Goal: Transaction & Acquisition: Purchase product/service

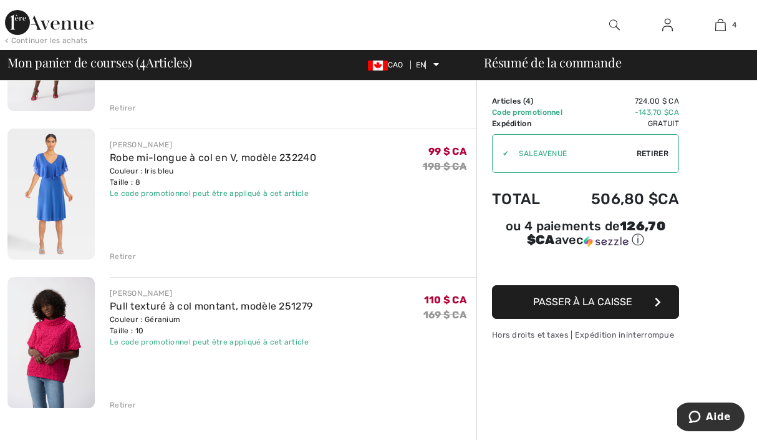
scroll to position [362, 0]
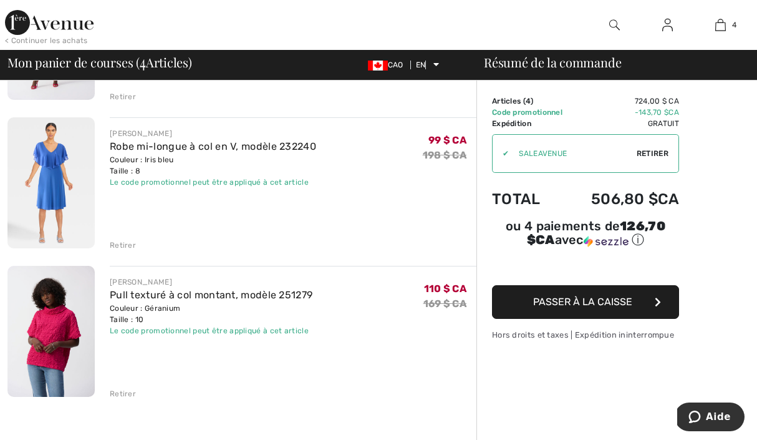
click at [71, 300] on img at bounding box center [50, 331] width 87 height 131
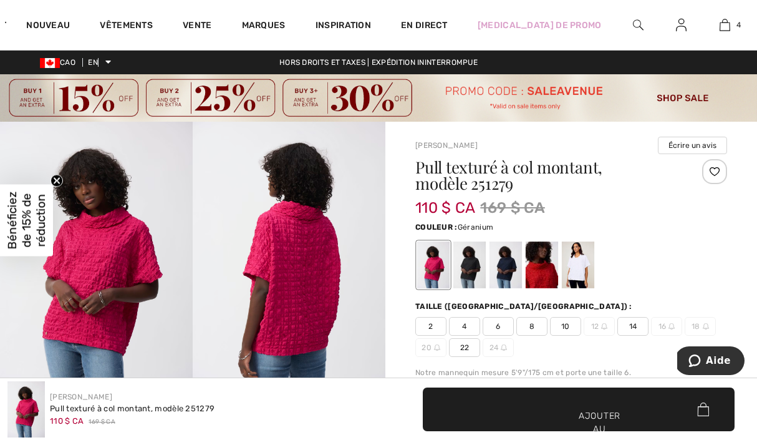
click at [135, 231] on img at bounding box center [96, 266] width 193 height 289
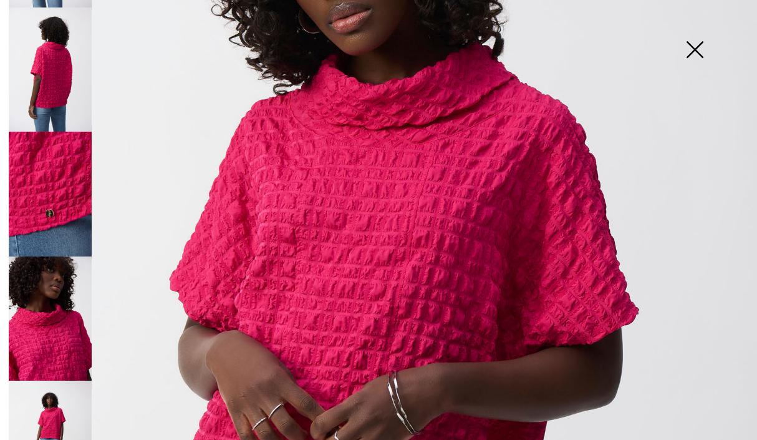
scroll to position [278, 0]
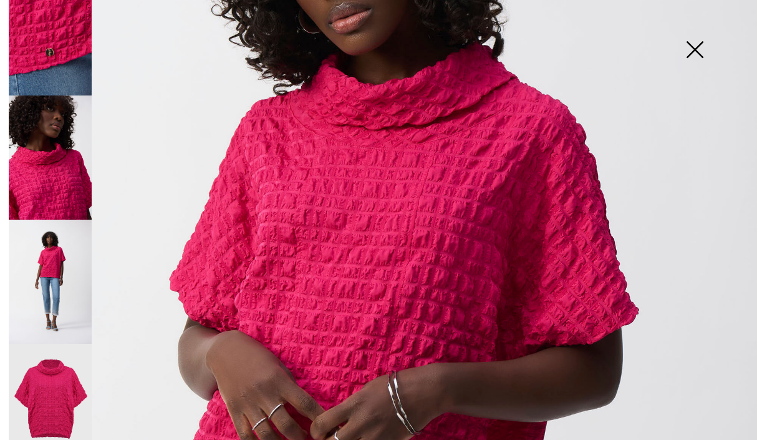
click at [70, 291] on img at bounding box center [50, 282] width 83 height 124
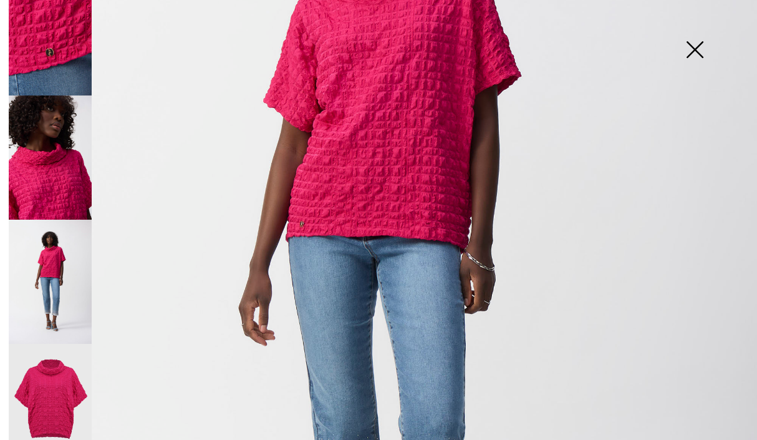
click at [53, 372] on img at bounding box center [50, 406] width 83 height 124
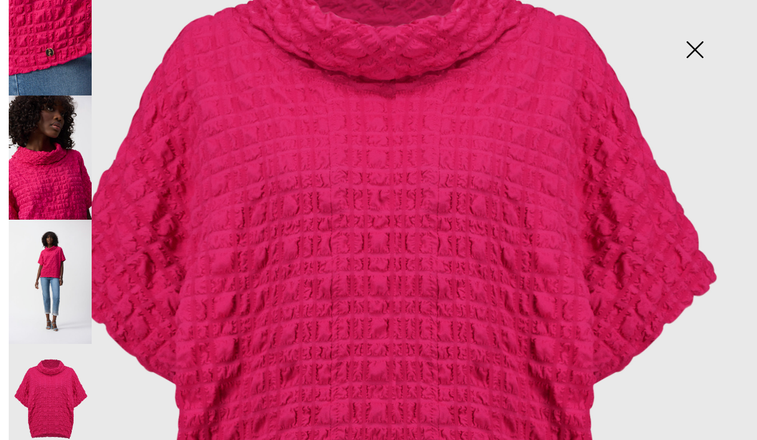
scroll to position [22, 0]
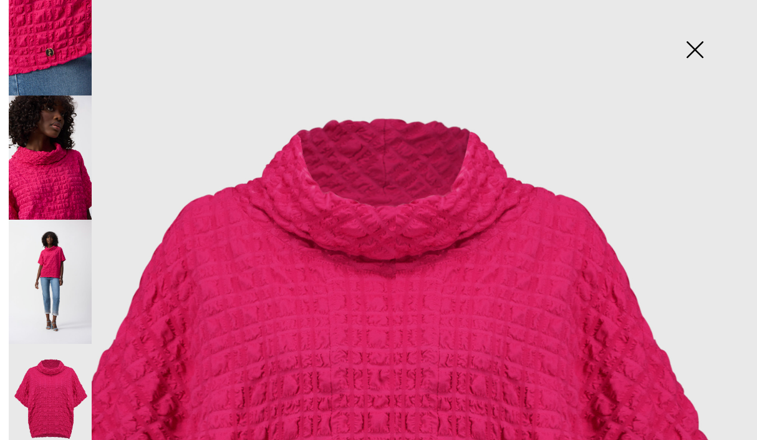
click at [695, 36] on img at bounding box center [695, 51] width 62 height 64
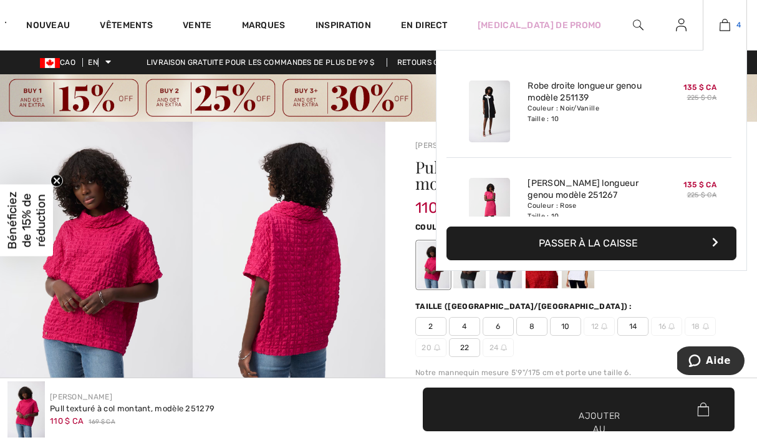
click at [720, 31] on img at bounding box center [725, 24] width 11 height 15
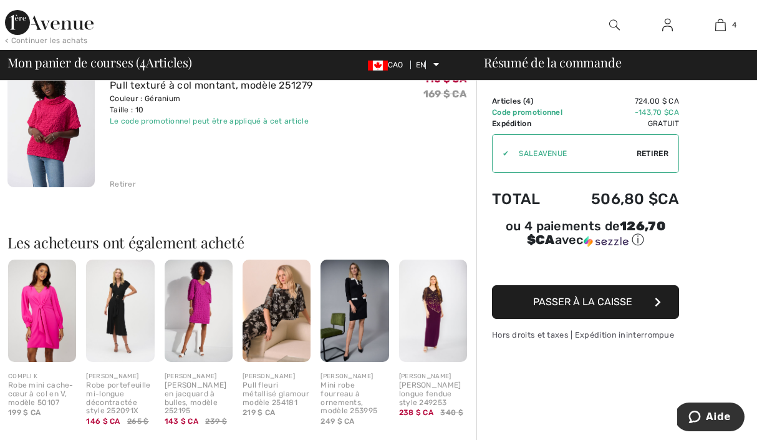
scroll to position [548, 0]
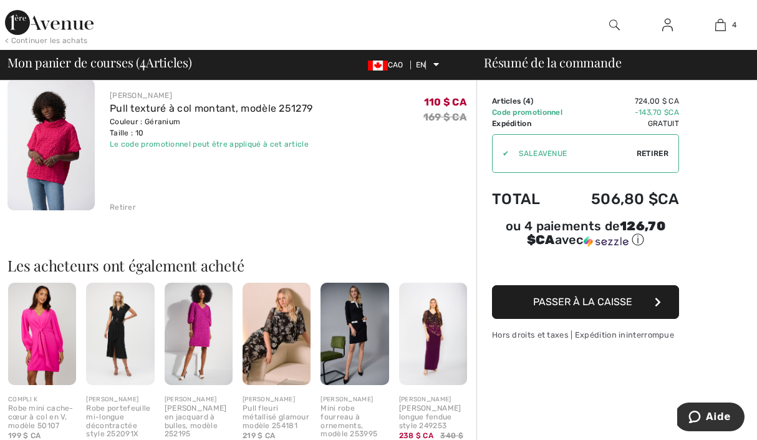
click at [50, 319] on img at bounding box center [42, 334] width 68 height 102
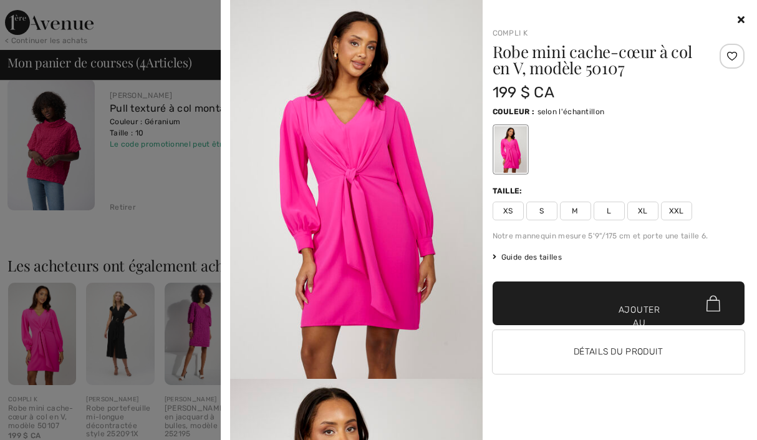
click at [182, 309] on div at bounding box center [378, 220] width 757 height 440
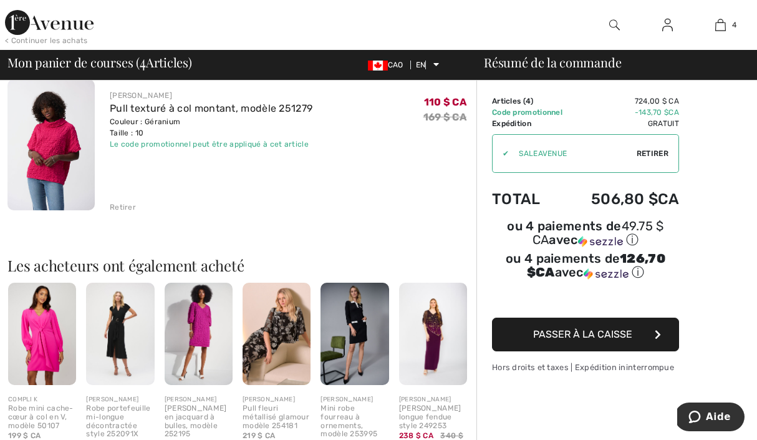
click at [193, 309] on img at bounding box center [199, 334] width 68 height 102
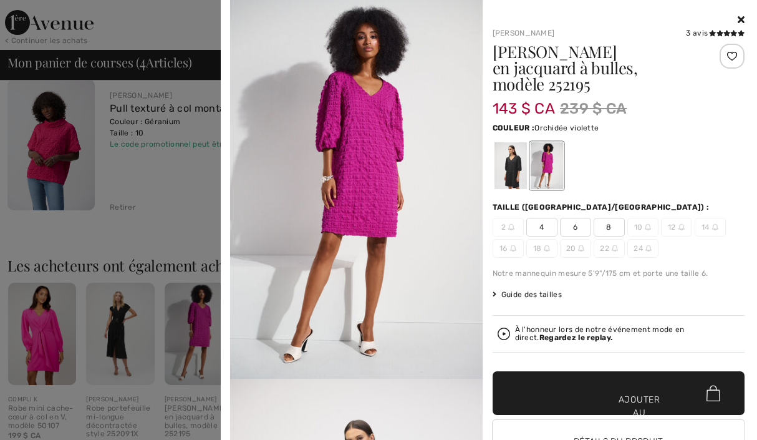
click at [420, 158] on img at bounding box center [356, 189] width 253 height 379
click at [517, 144] on div at bounding box center [510, 165] width 32 height 47
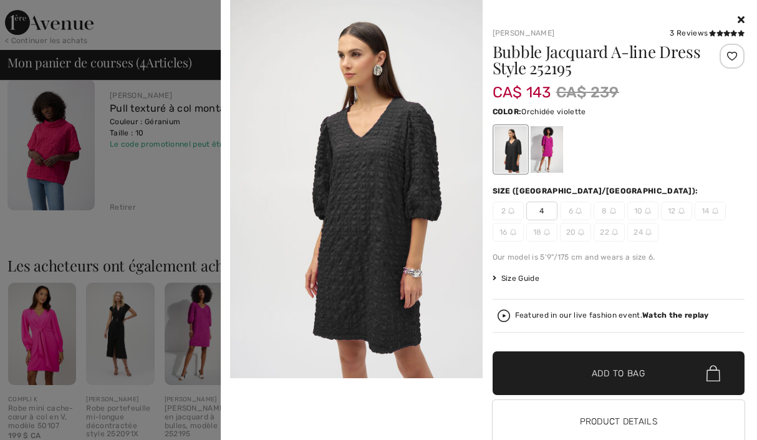
click at [540, 147] on div at bounding box center [546, 149] width 32 height 47
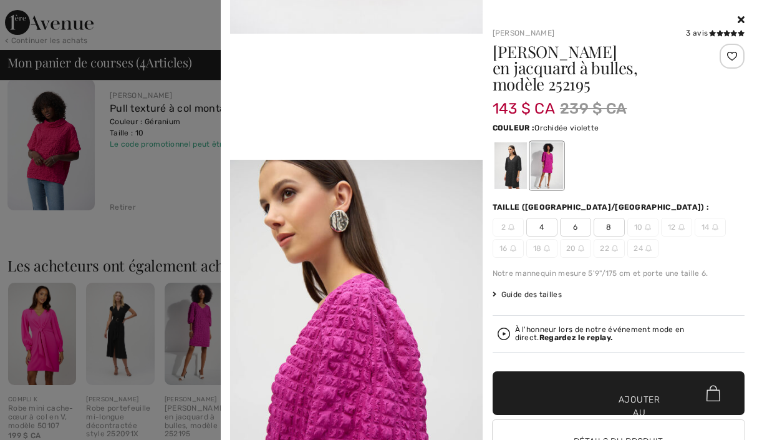
scroll to position [754, 0]
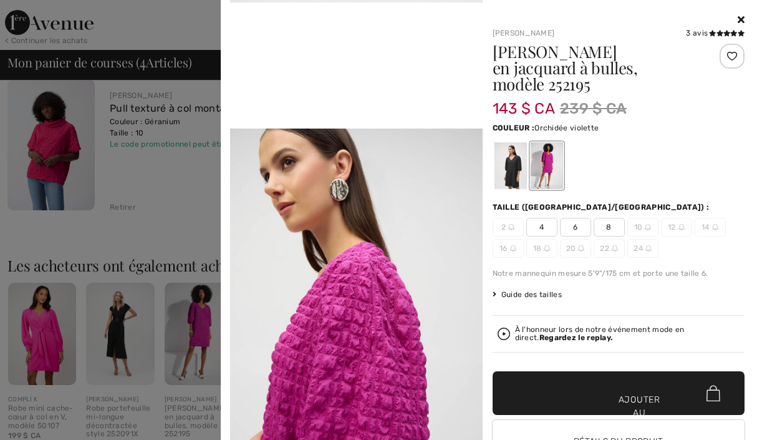
click at [183, 170] on div at bounding box center [378, 220] width 757 height 440
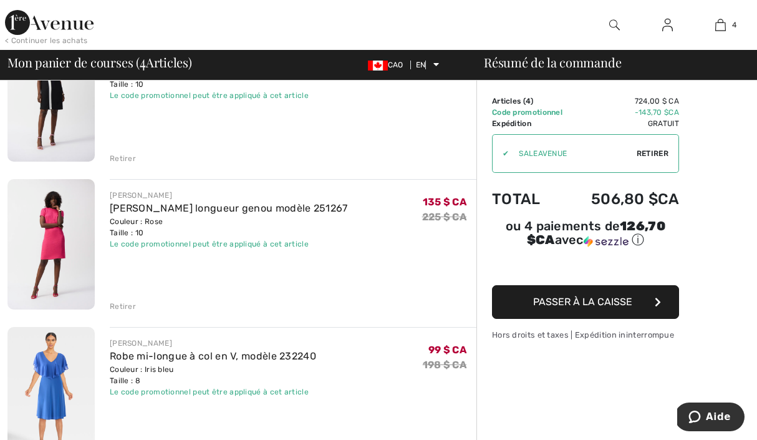
scroll to position [0, 0]
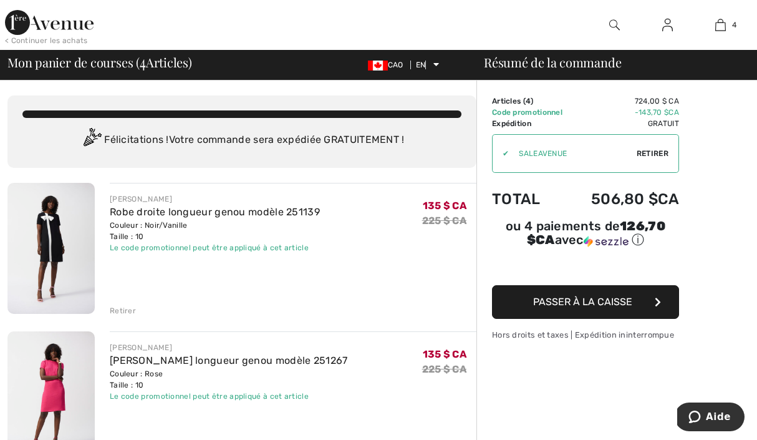
click at [55, 21] on img at bounding box center [49, 22] width 89 height 25
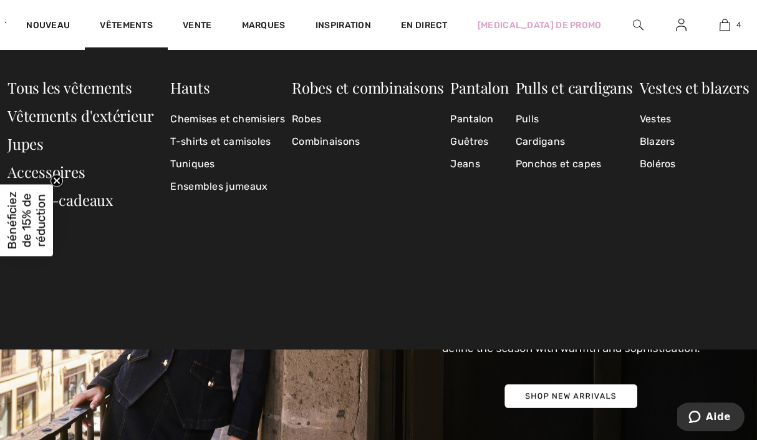
click at [60, 177] on circle "Fermer le teaser" at bounding box center [57, 181] width 12 height 12
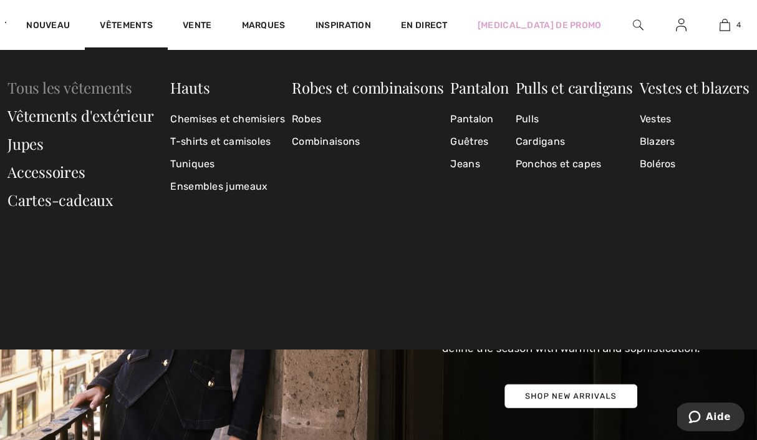
click at [56, 88] on font "Tous les vêtements" at bounding box center [69, 87] width 125 height 20
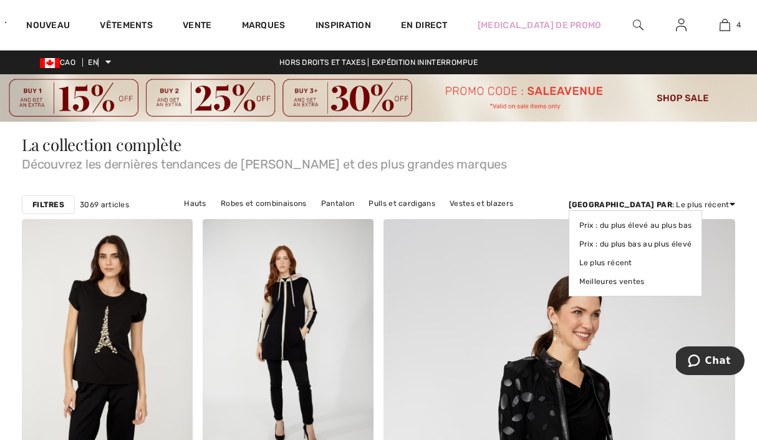
click at [711, 202] on font ": Le plus récent" at bounding box center [701, 204] width 57 height 9
click at [693, 244] on font "Prix ​​: du plus bas au plus élevé" at bounding box center [636, 244] width 113 height 9
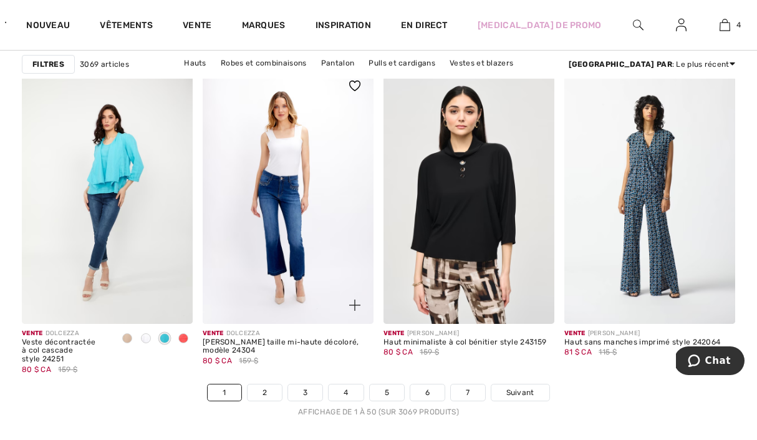
scroll to position [4856, 0]
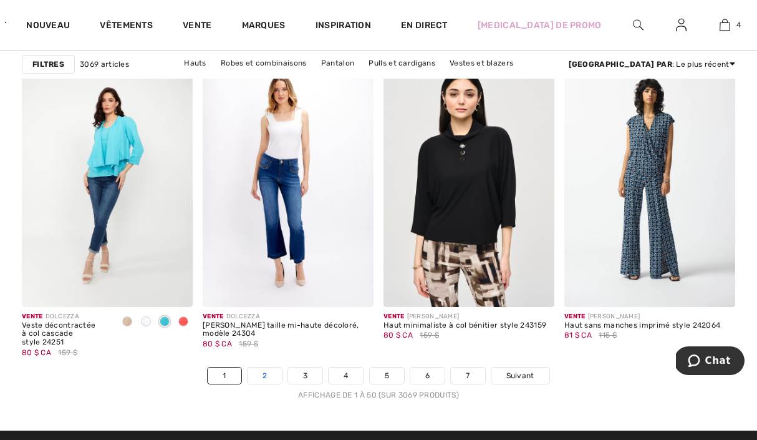
click at [268, 377] on link "2" at bounding box center [265, 375] width 34 height 16
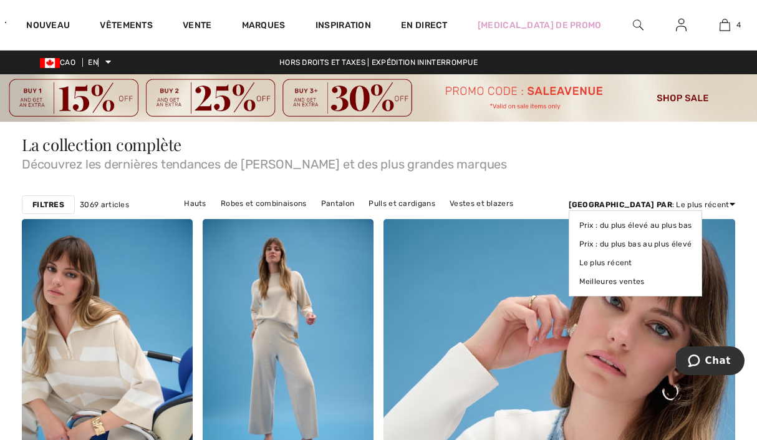
click at [706, 203] on font ": Le plus récent" at bounding box center [701, 204] width 57 height 9
click at [693, 244] on font "Prix ​​: du plus bas au plus élevé" at bounding box center [636, 244] width 113 height 9
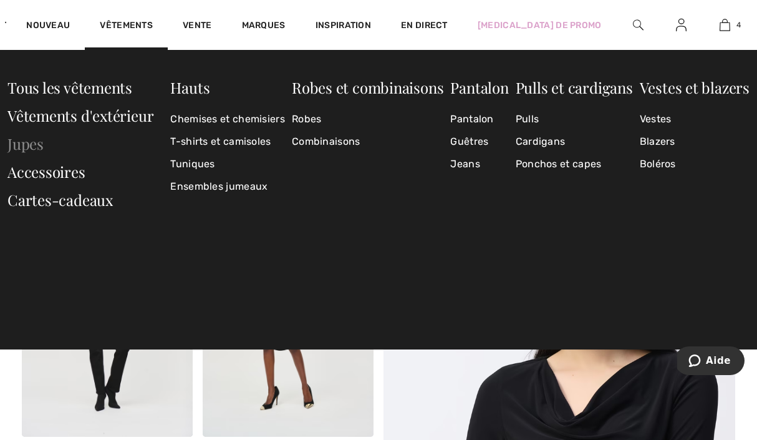
click at [28, 144] on font "Jupes" at bounding box center [25, 144] width 36 height 20
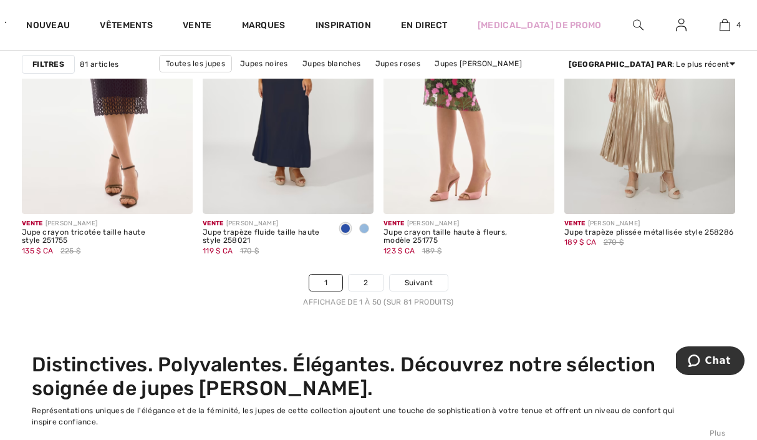
scroll to position [5084, 0]
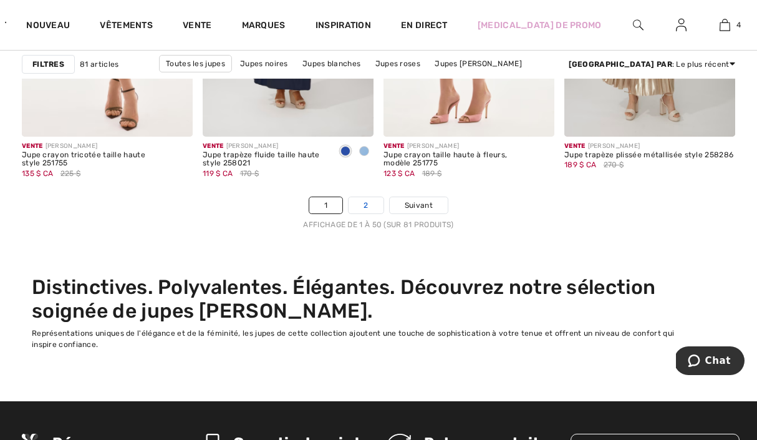
click at [371, 210] on link "2" at bounding box center [366, 205] width 34 height 16
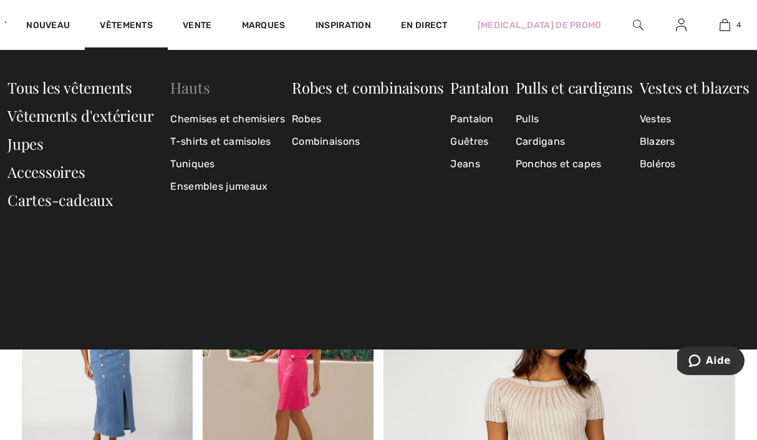
click at [192, 87] on font "Hauts" at bounding box center [189, 87] width 39 height 20
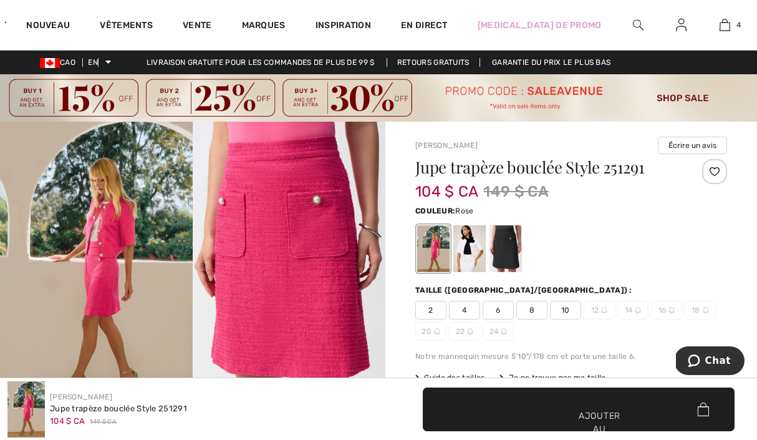
click at [253, 296] on img at bounding box center [289, 266] width 193 height 289
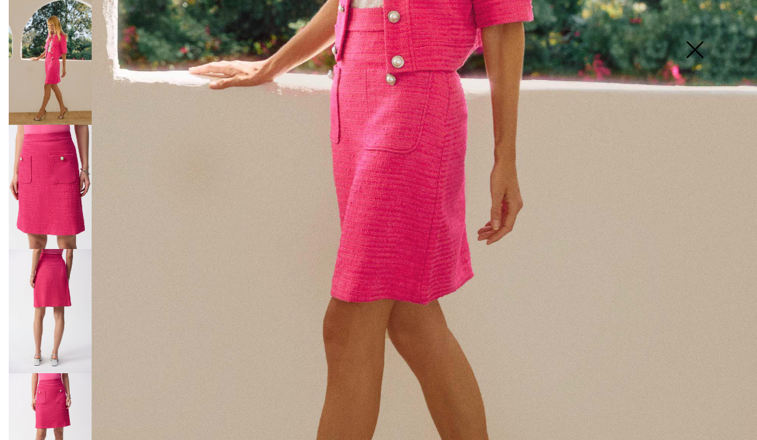
scroll to position [696, 0]
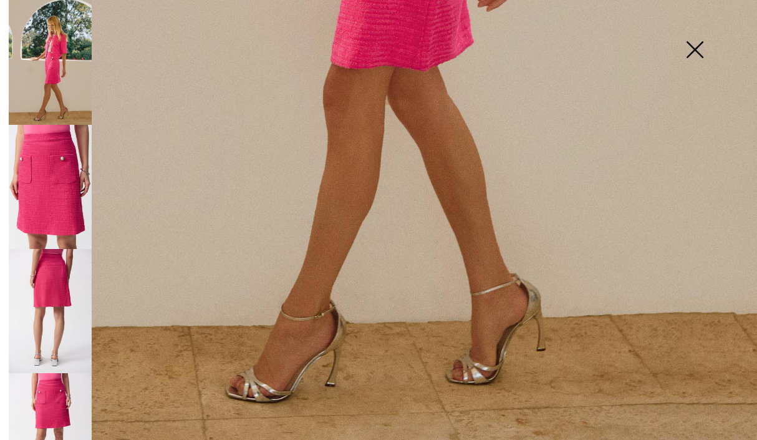
click at [689, 47] on img at bounding box center [695, 51] width 62 height 64
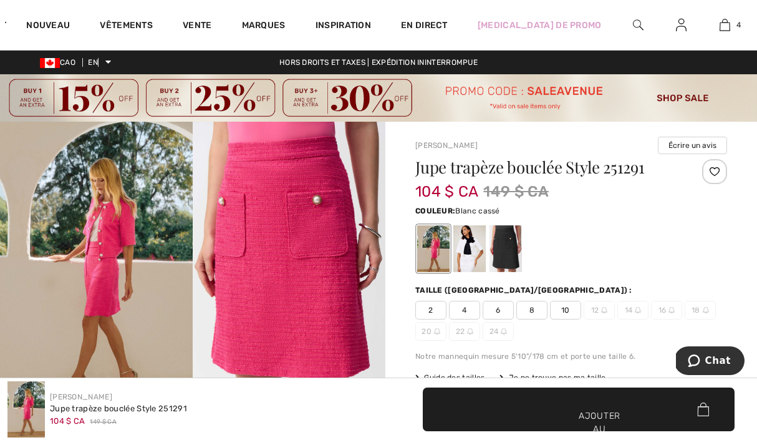
click at [477, 266] on div at bounding box center [470, 248] width 32 height 47
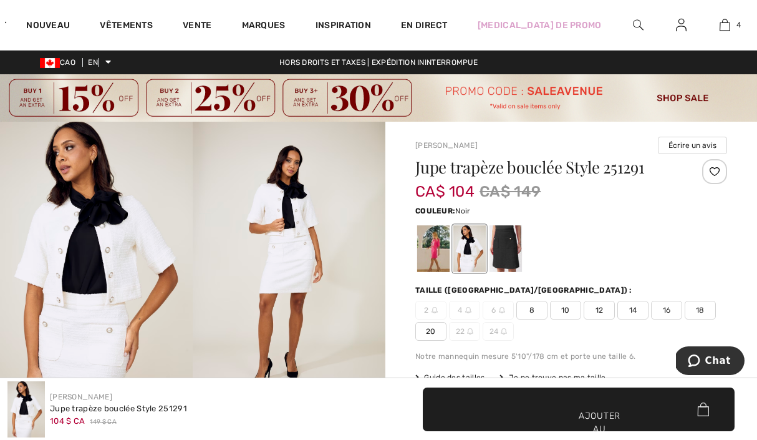
click at [513, 258] on div at bounding box center [506, 248] width 32 height 47
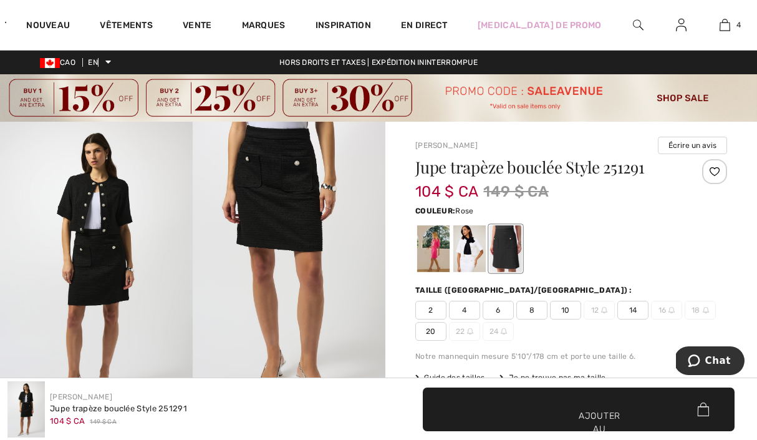
click at [437, 258] on div at bounding box center [433, 248] width 32 height 47
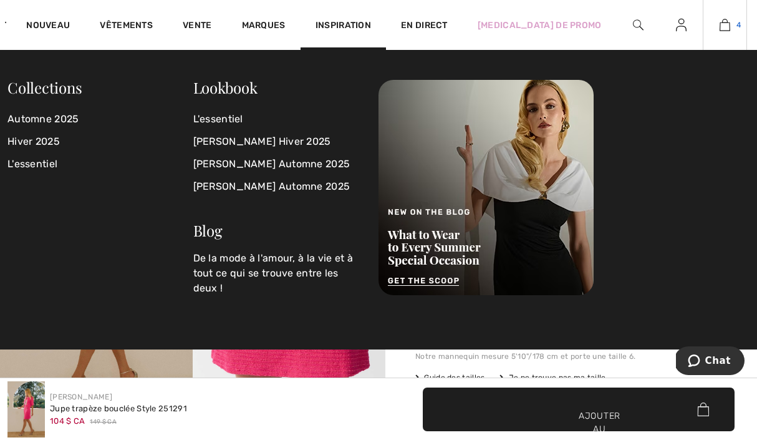
click at [724, 19] on img at bounding box center [725, 24] width 11 height 15
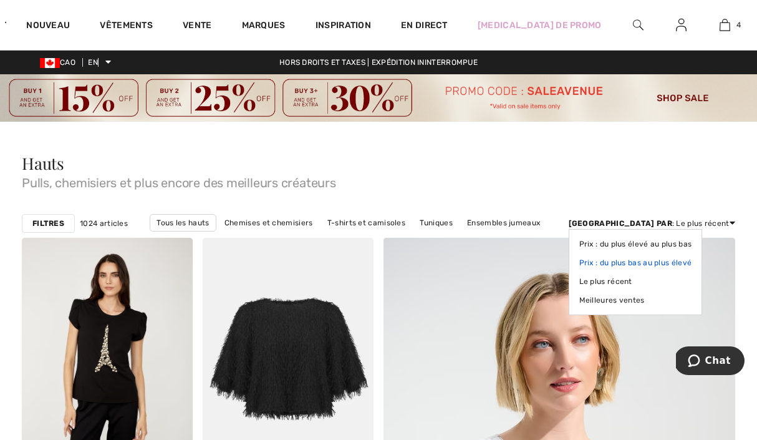
click at [693, 264] on font "Prix ​​: du plus bas au plus élevé" at bounding box center [636, 262] width 113 height 9
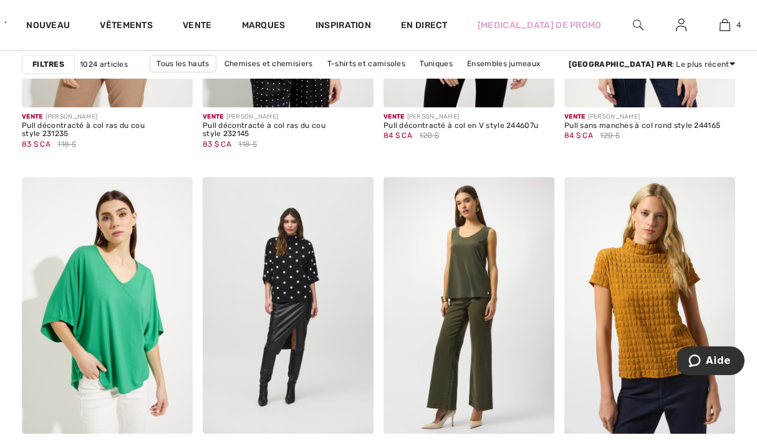
scroll to position [4947, 0]
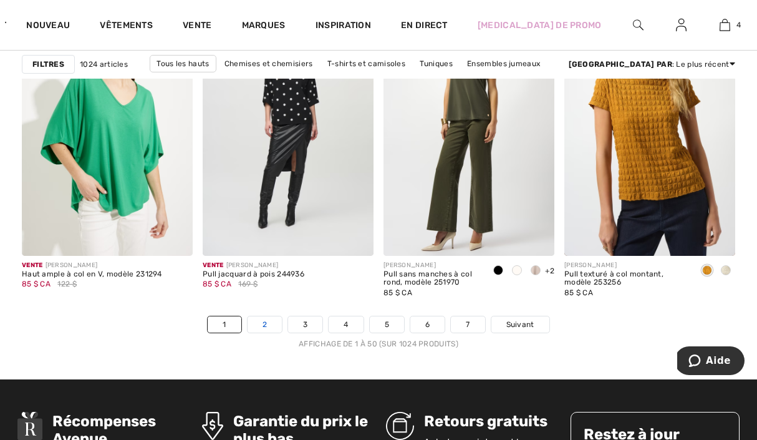
click at [264, 323] on font "2" at bounding box center [265, 324] width 4 height 9
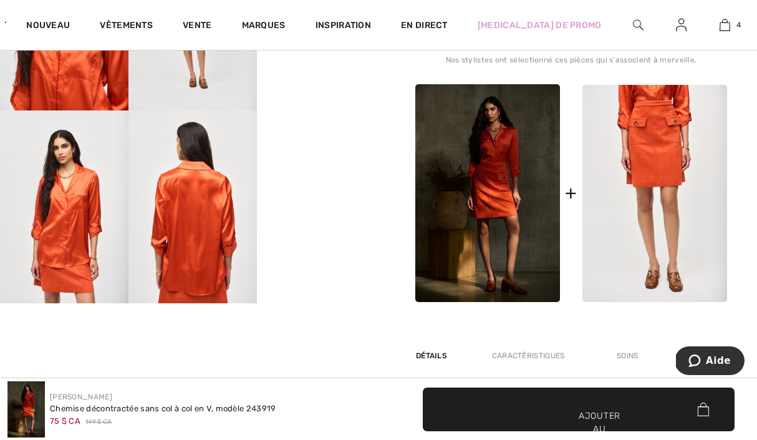
click at [670, 215] on img at bounding box center [655, 193] width 145 height 217
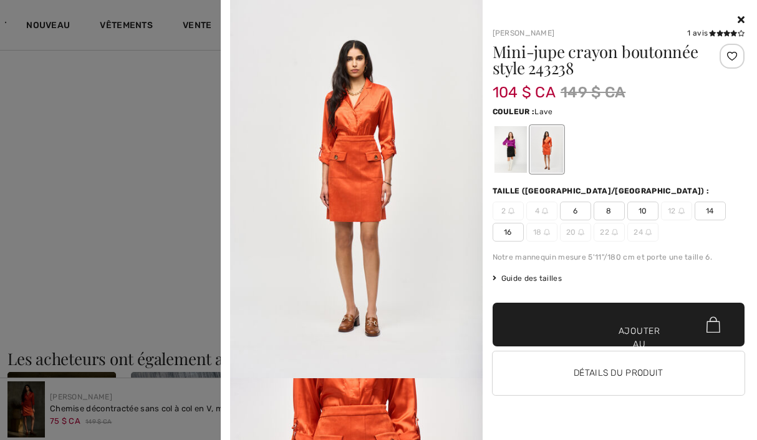
scroll to position [810, 0]
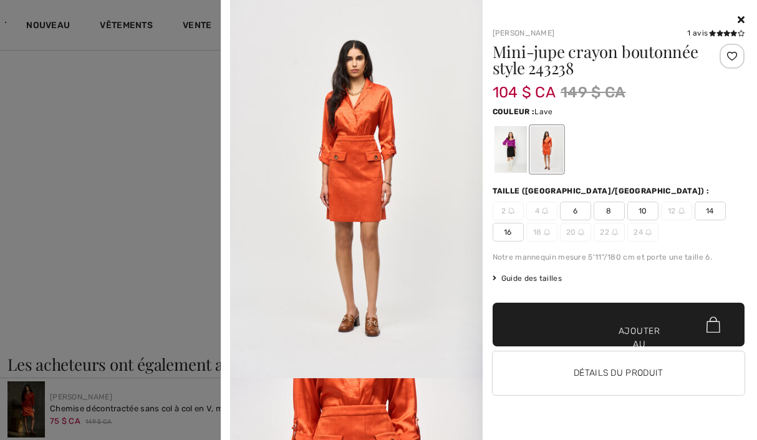
click at [705, 213] on span "14" at bounding box center [710, 211] width 31 height 19
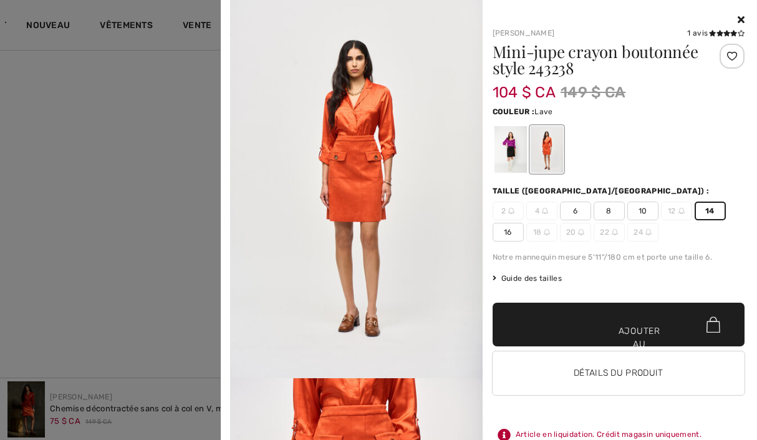
scroll to position [325, 0]
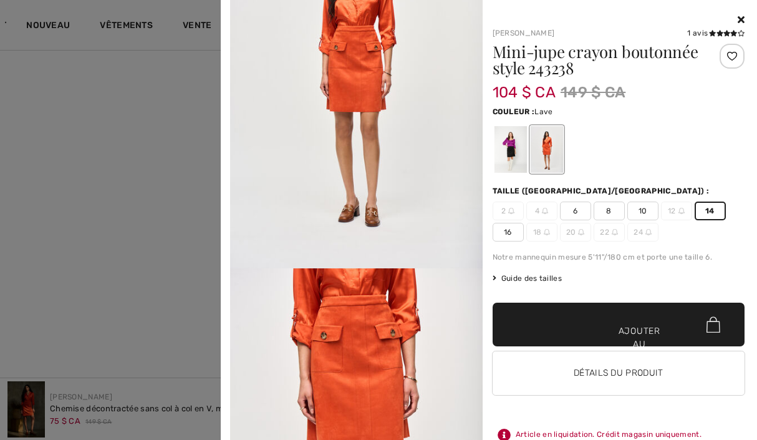
click at [349, 169] on img at bounding box center [356, 79] width 253 height 378
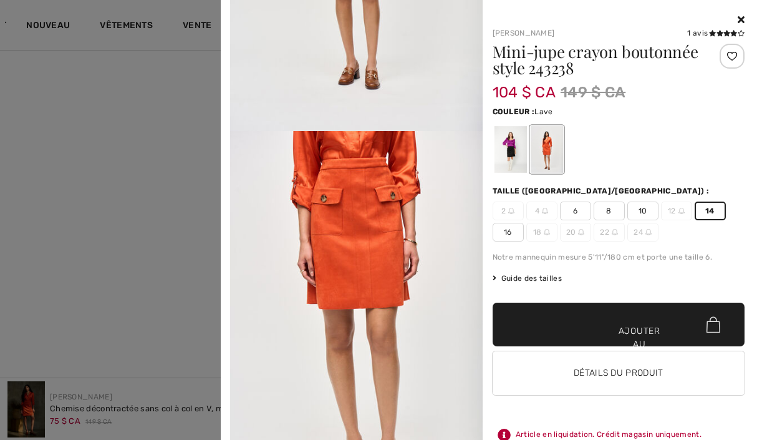
scroll to position [423, 0]
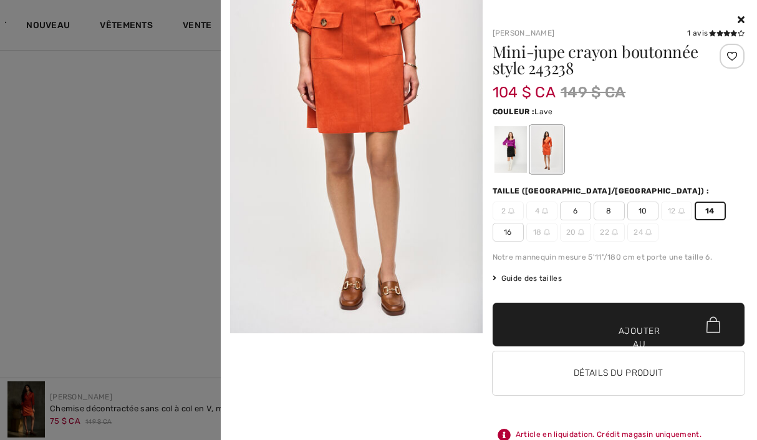
click at [608, 333] on font "✔ Ajouté au panier" at bounding box center [618, 350] width 36 height 52
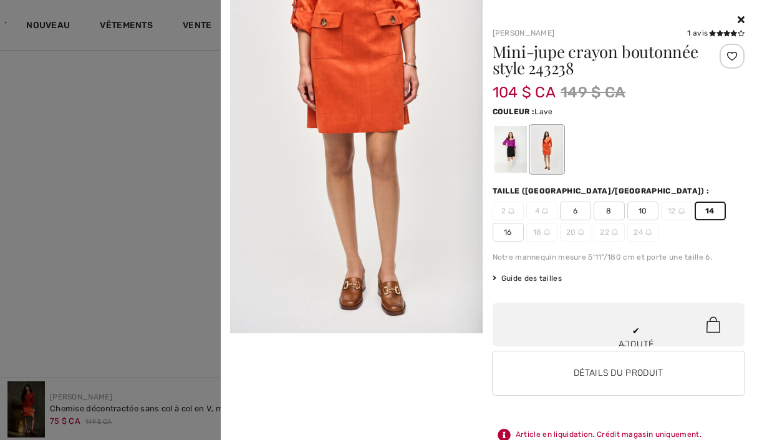
scroll to position [331, 0]
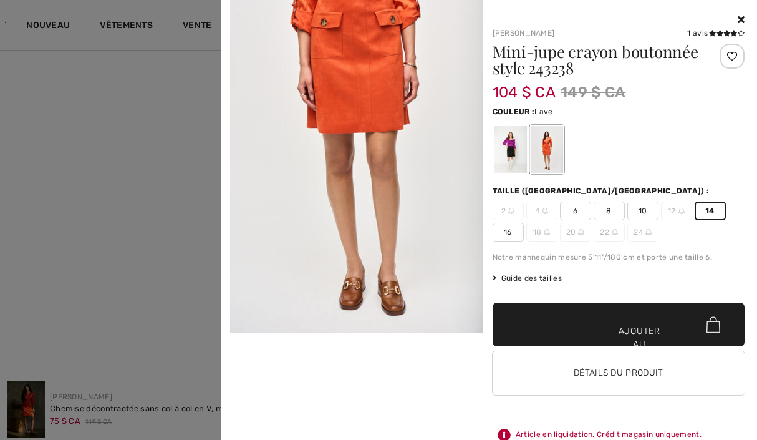
click at [255, 99] on img at bounding box center [356, 144] width 253 height 378
click at [445, 48] on img at bounding box center [356, 144] width 253 height 378
click at [619, 45] on font "Mini-jupe crayon boutonnée style 243238" at bounding box center [596, 60] width 206 height 38
click at [185, 168] on div at bounding box center [378, 220] width 757 height 440
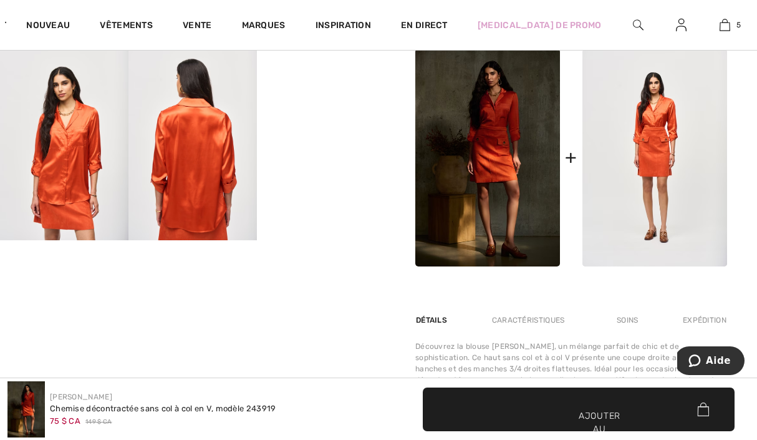
scroll to position [451, 0]
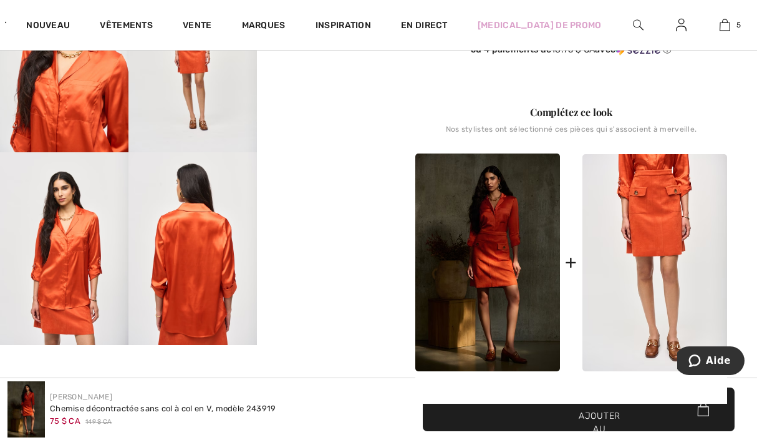
click at [694, 323] on img at bounding box center [655, 262] width 145 height 217
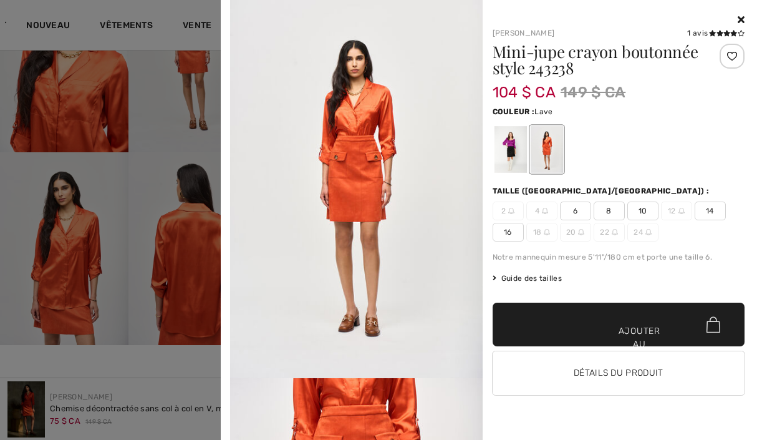
click at [407, 127] on img at bounding box center [356, 189] width 253 height 378
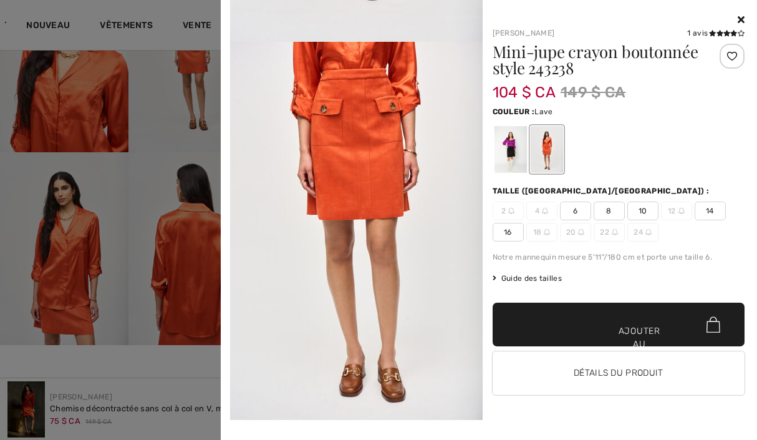
click at [359, 234] on img at bounding box center [356, 231] width 253 height 378
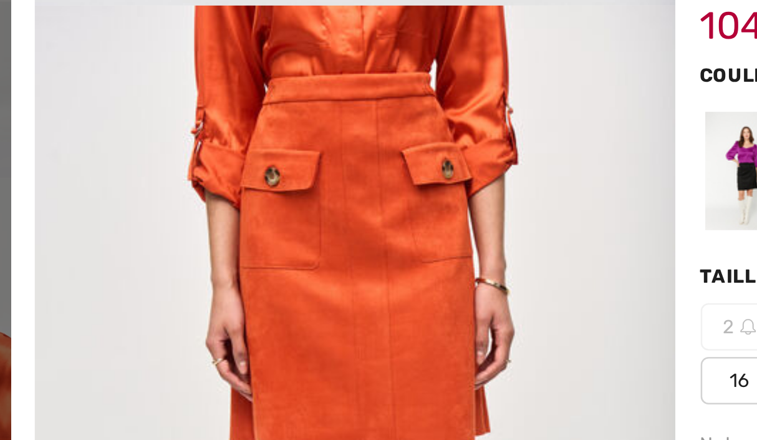
scroll to position [291, 0]
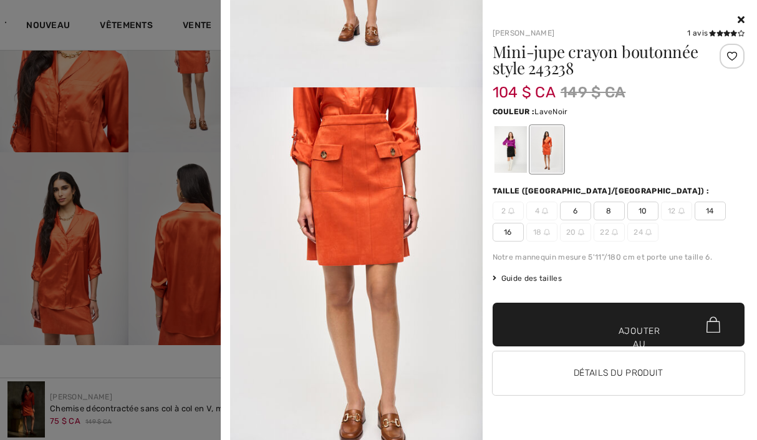
click at [499, 150] on div at bounding box center [510, 149] width 32 height 47
click at [510, 151] on div at bounding box center [510, 149] width 32 height 47
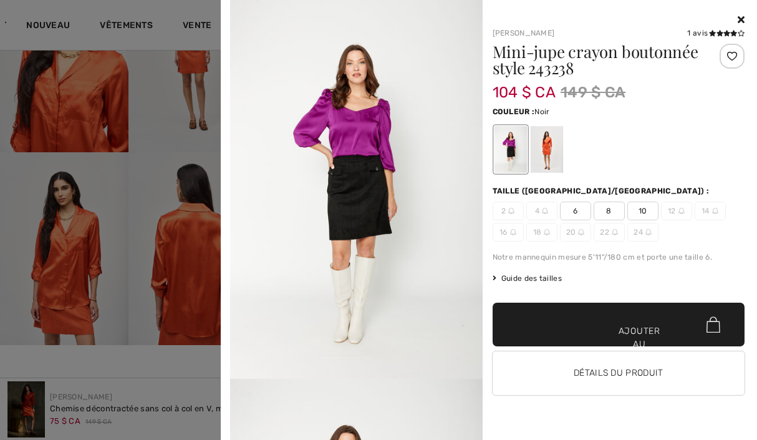
click at [88, 89] on div at bounding box center [378, 220] width 757 height 440
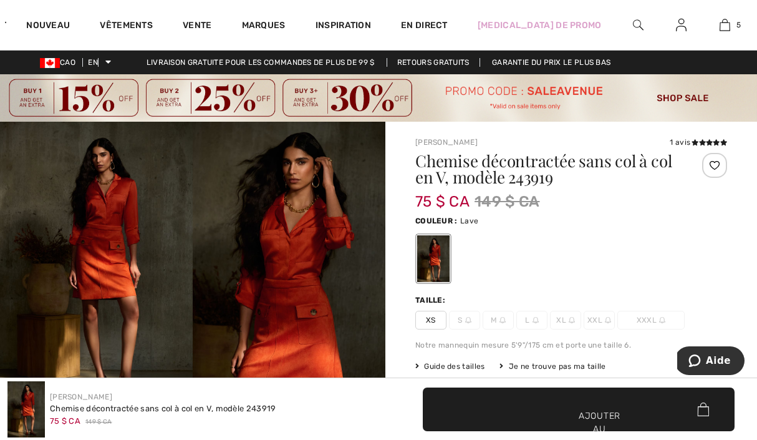
scroll to position [84, 0]
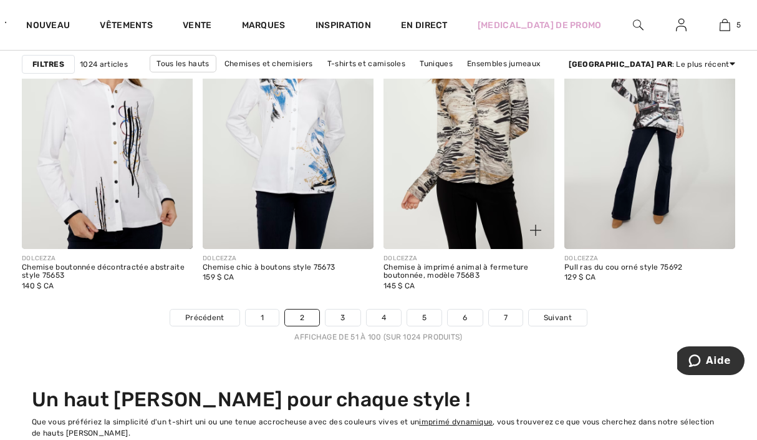
scroll to position [4978, 0]
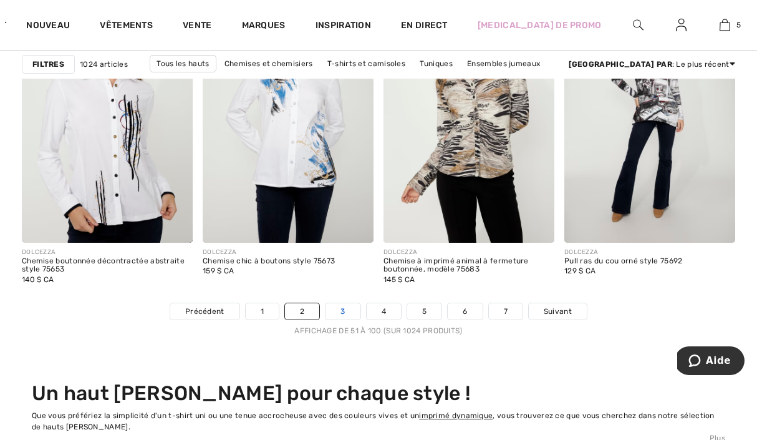
click at [326, 311] on link "3" at bounding box center [343, 311] width 34 height 16
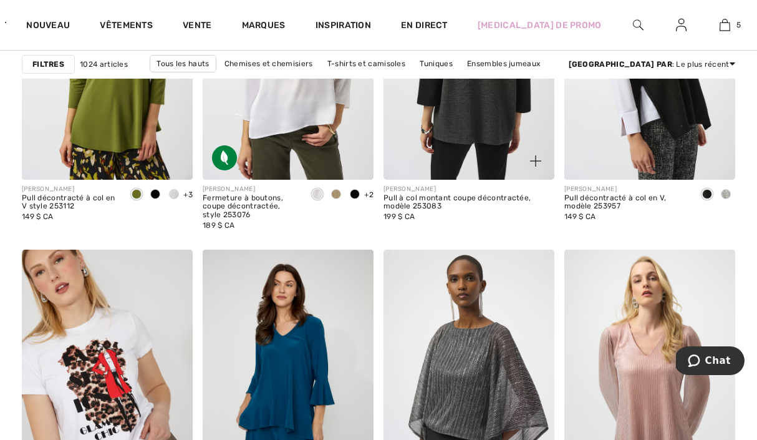
scroll to position [4943, 0]
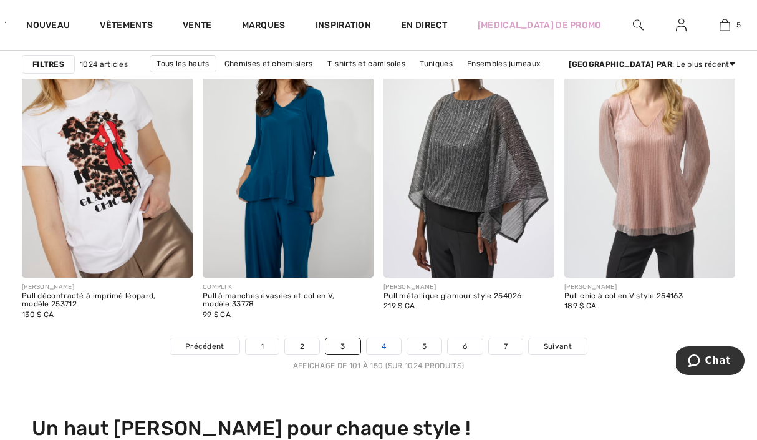
click at [386, 348] on link "4" at bounding box center [384, 346] width 34 height 16
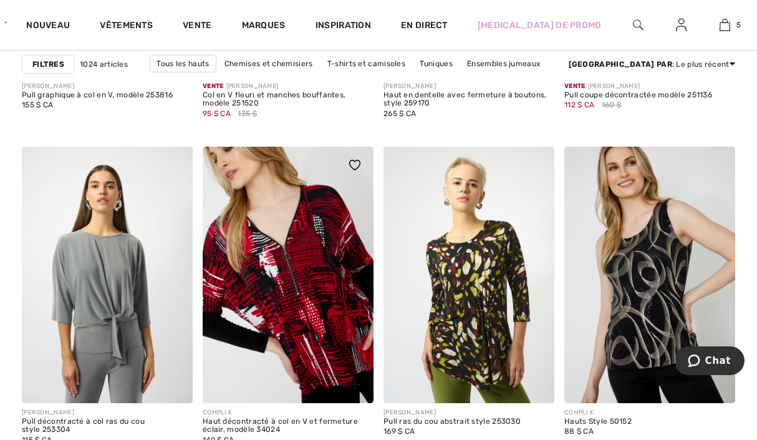
scroll to position [5136, 0]
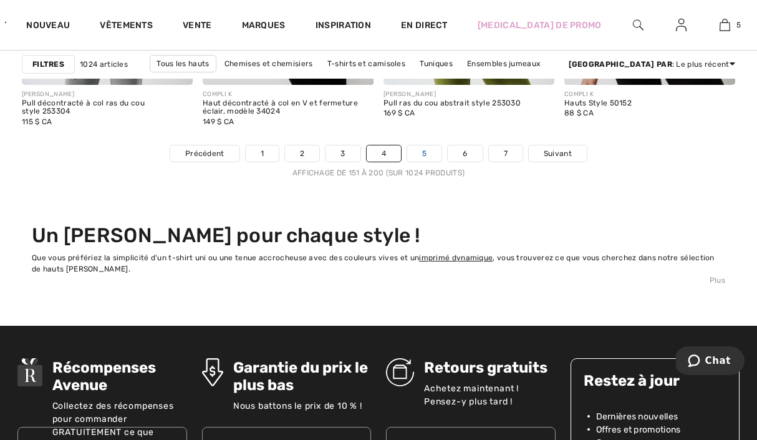
click at [437, 154] on link "5" at bounding box center [424, 153] width 34 height 16
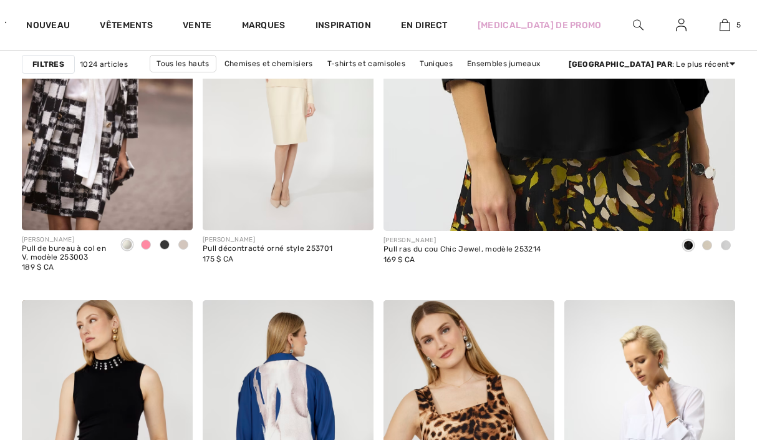
checkbox input "true"
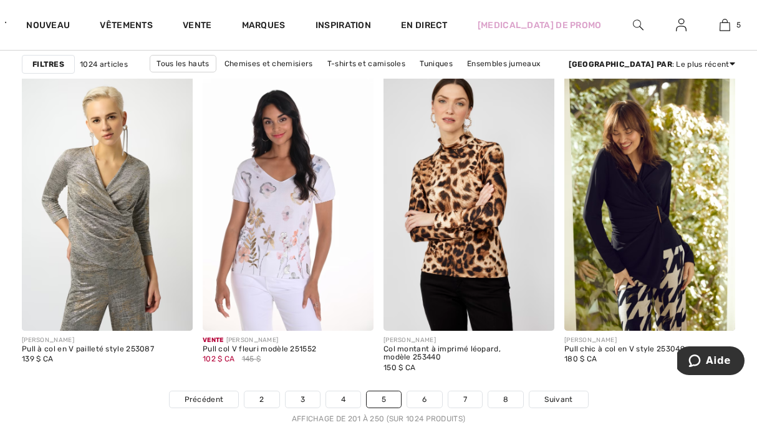
scroll to position [5036, 0]
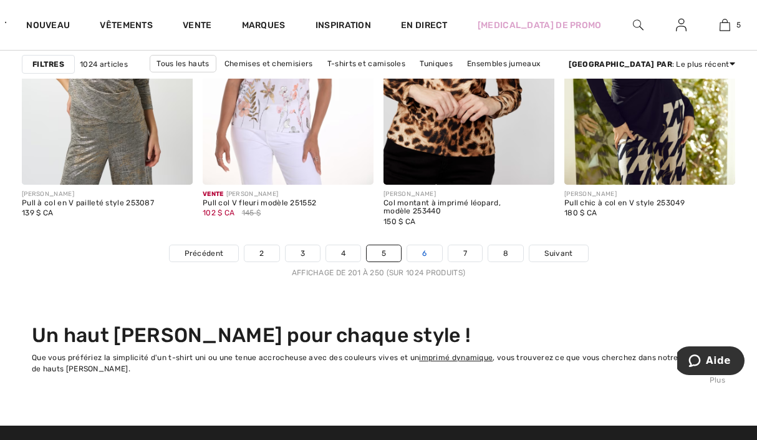
click at [418, 249] on link "6" at bounding box center [424, 253] width 34 height 16
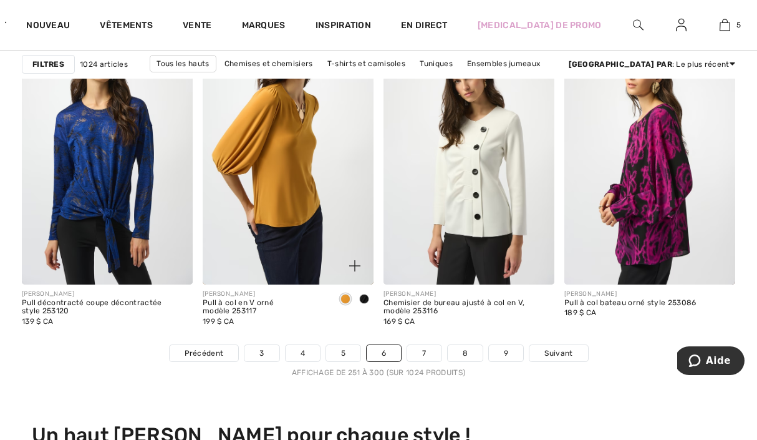
scroll to position [5116, 0]
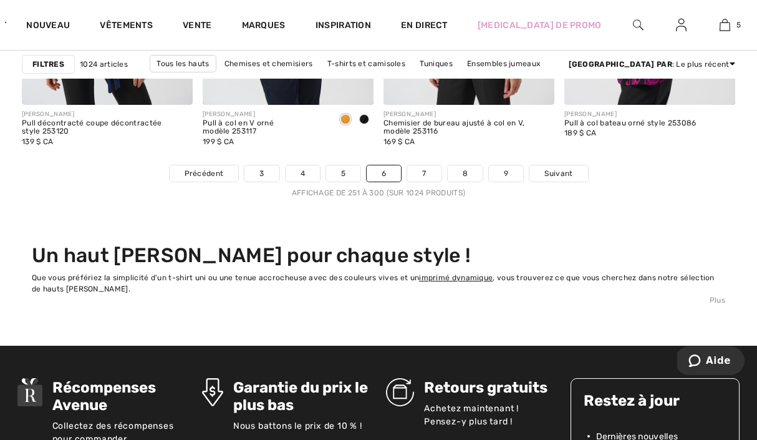
click at [426, 183] on nav "Précédent 3 4 5 6 7 8 9 Suivant Affichage de 251 à 300 (sur 1024 produits)" at bounding box center [379, 182] width 714 height 34
click at [427, 176] on link "7" at bounding box center [424, 173] width 34 height 16
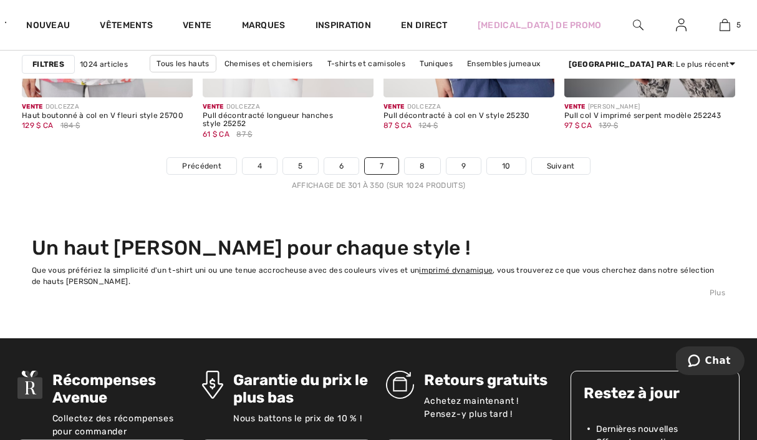
scroll to position [5048, 0]
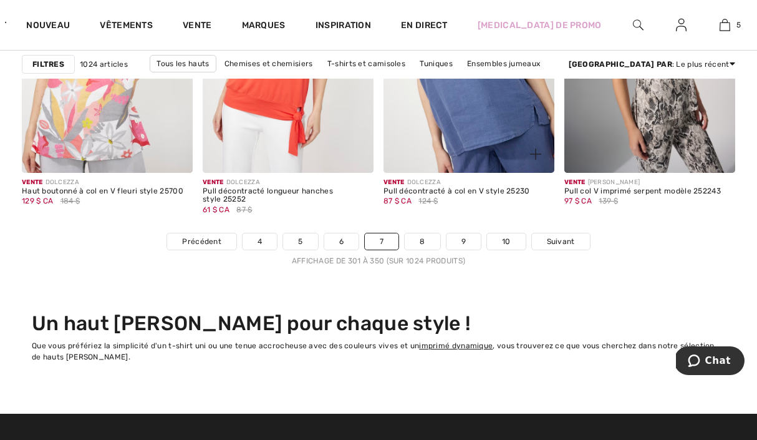
click at [431, 231] on div "Vente DOLCEZZA Pull décontracté à col en V style 25230 87 $ CA 124 $" at bounding box center [469, 203] width 171 height 60
click at [421, 241] on font "8" at bounding box center [422, 241] width 5 height 9
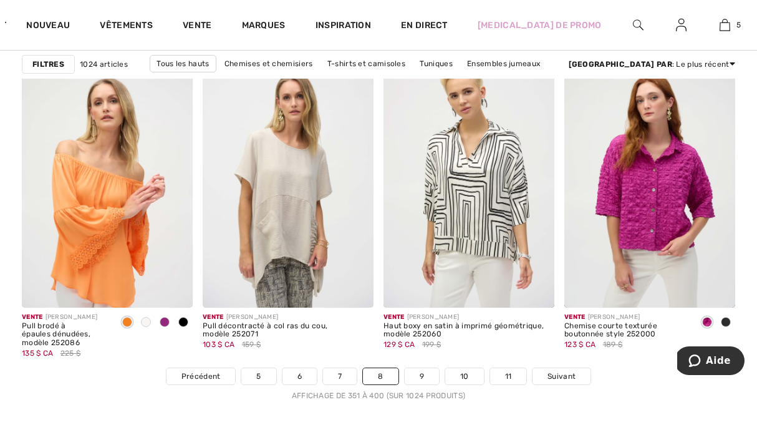
scroll to position [4880, 0]
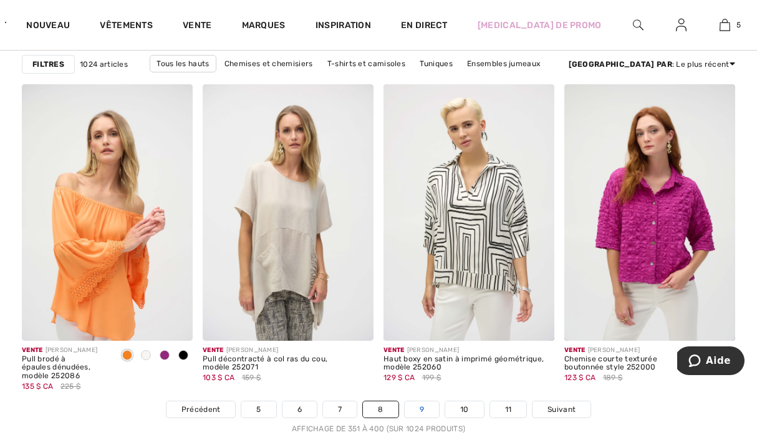
click at [423, 406] on font "9" at bounding box center [422, 409] width 4 height 9
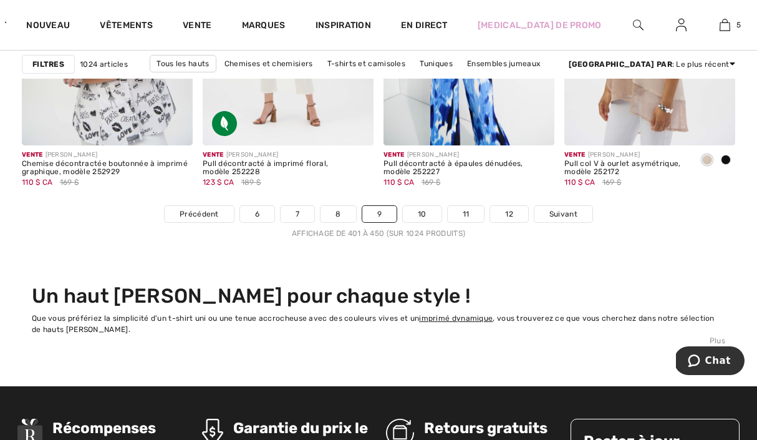
scroll to position [4990, 0]
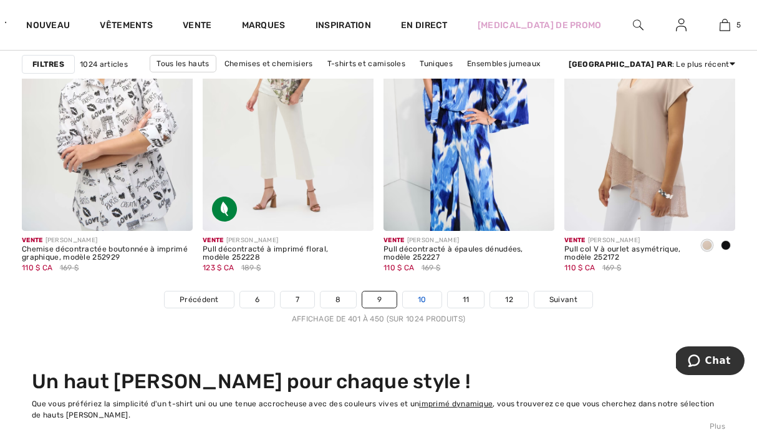
click at [422, 298] on font "10" at bounding box center [422, 299] width 9 height 9
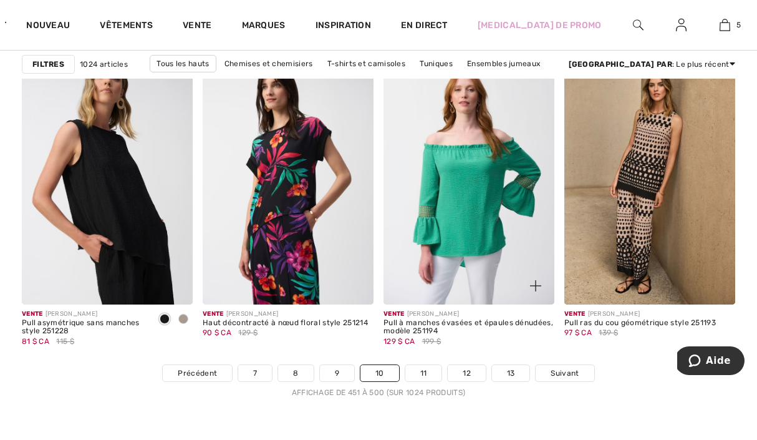
scroll to position [4952, 0]
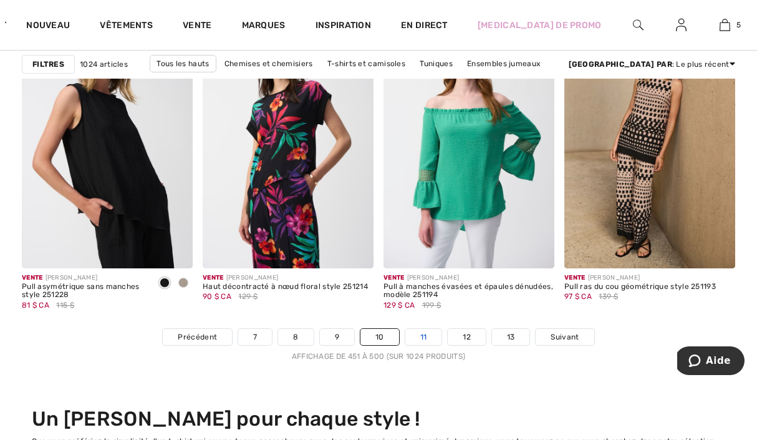
click at [424, 335] on font "11" at bounding box center [424, 337] width 7 height 9
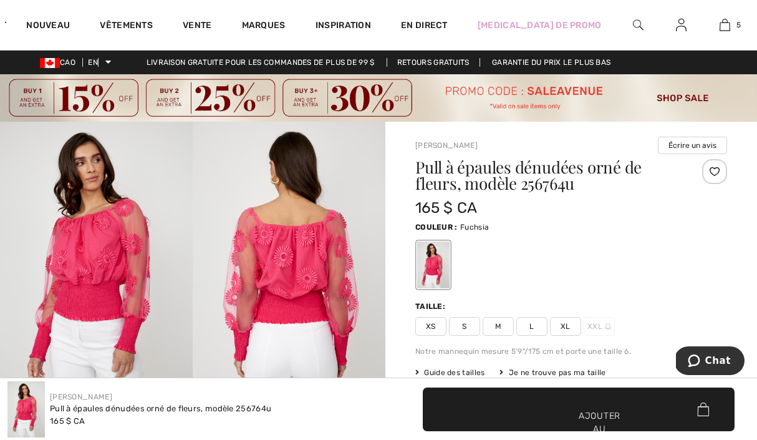
click at [109, 263] on img at bounding box center [96, 267] width 193 height 290
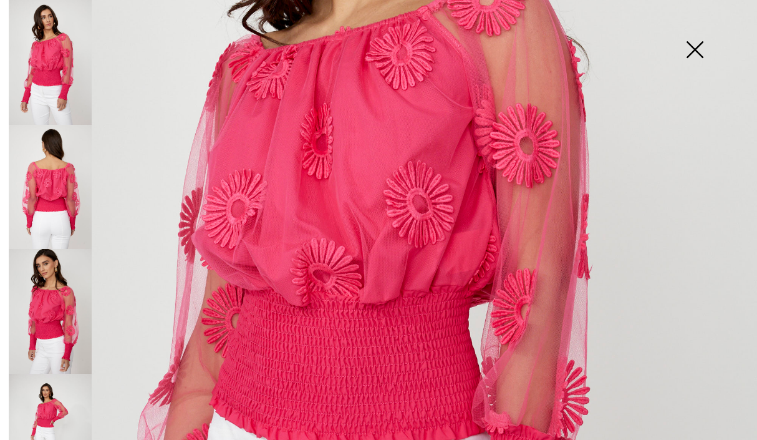
scroll to position [540, 0]
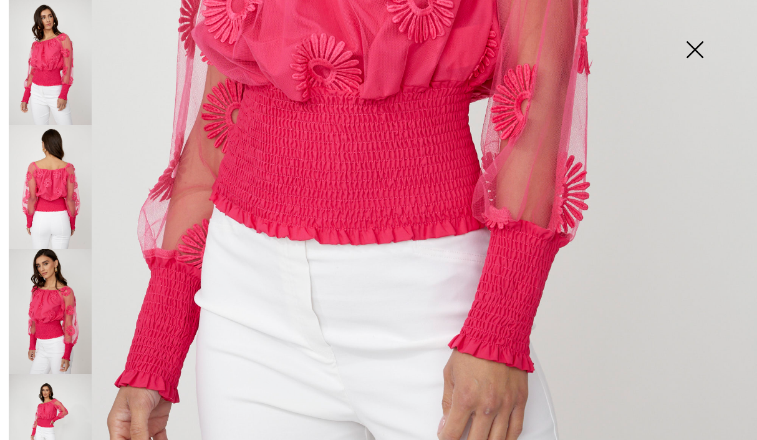
click at [45, 396] on img at bounding box center [50, 436] width 83 height 125
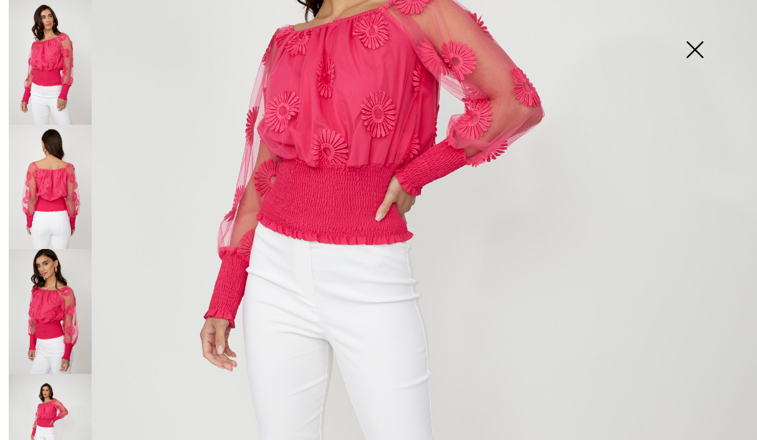
scroll to position [0, 0]
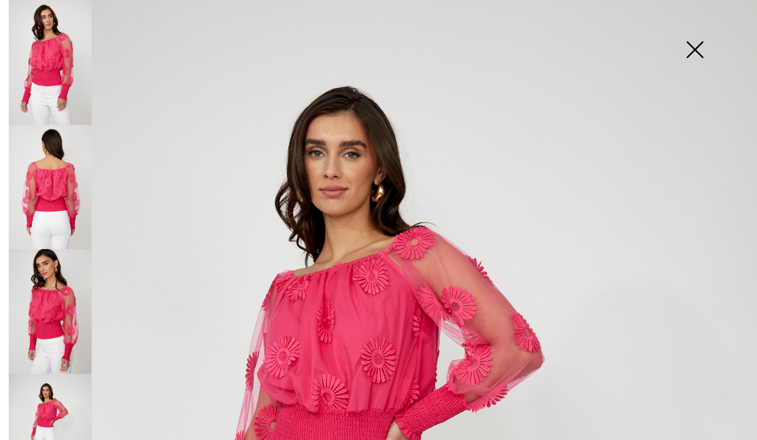
click at [50, 202] on img at bounding box center [50, 187] width 83 height 125
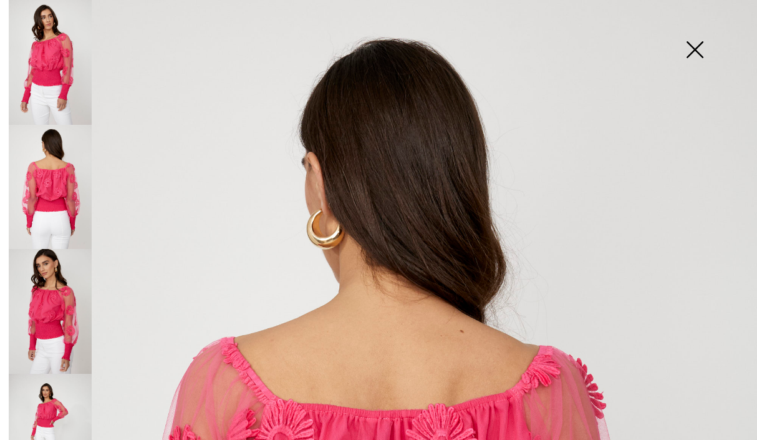
scroll to position [319, 0]
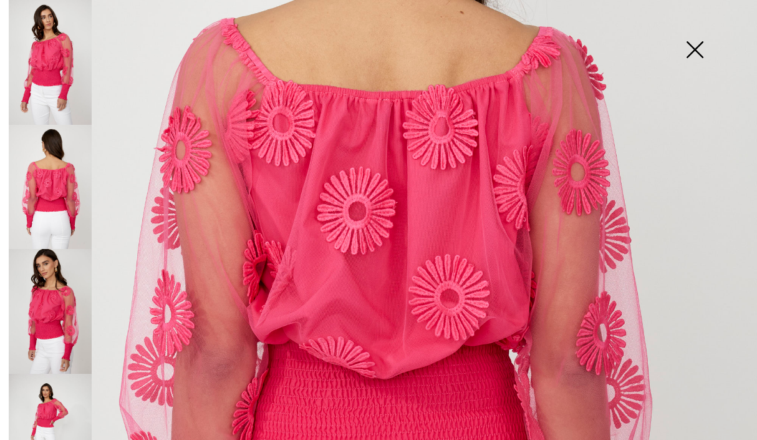
click at [694, 38] on img at bounding box center [695, 51] width 62 height 64
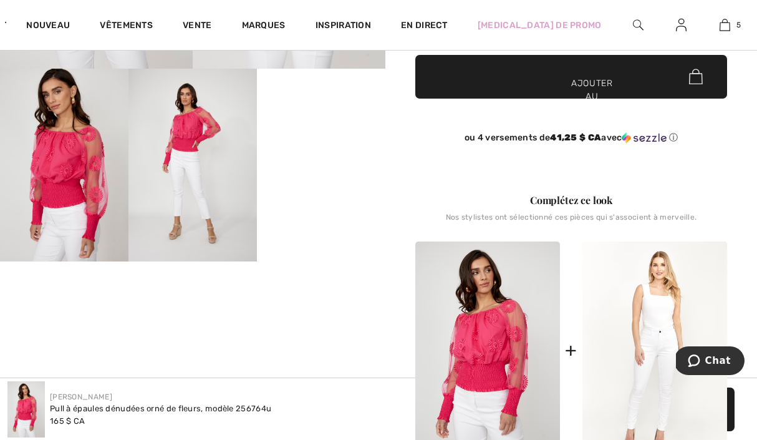
scroll to position [195, 0]
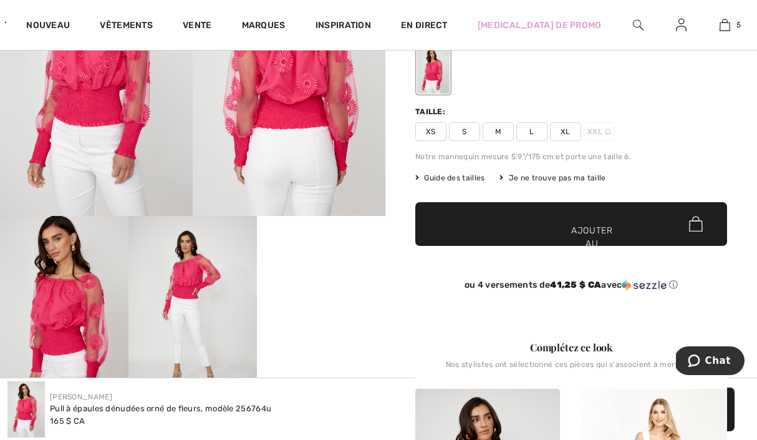
click at [130, 139] on img at bounding box center [96, 72] width 193 height 290
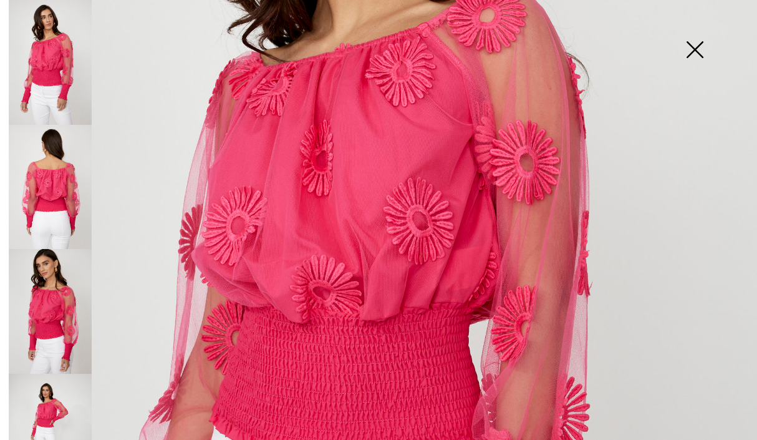
click at [686, 56] on img at bounding box center [695, 51] width 62 height 64
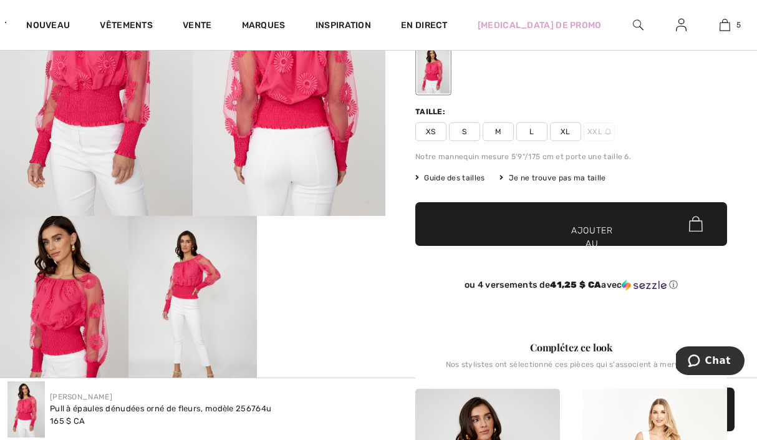
click at [505, 122] on div "Taille: XS S M L XL XXL" at bounding box center [572, 123] width 312 height 35
click at [504, 132] on span "M" at bounding box center [498, 131] width 31 height 19
click at [553, 230] on font "✔ Ajouté au panier" at bounding box center [571, 250] width 36 height 52
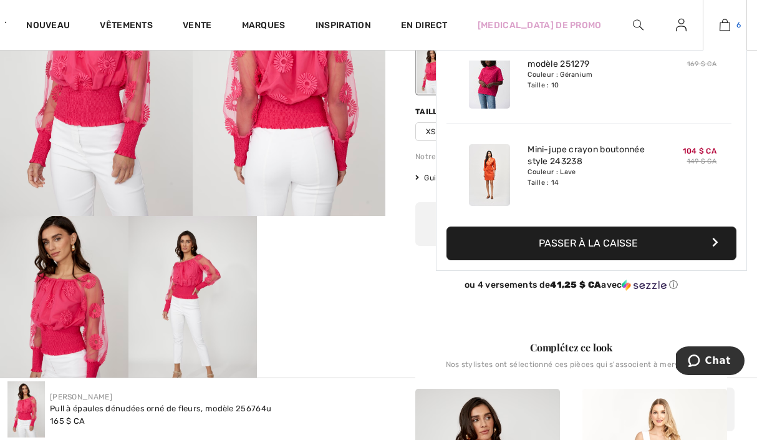
scroll to position [382, 0]
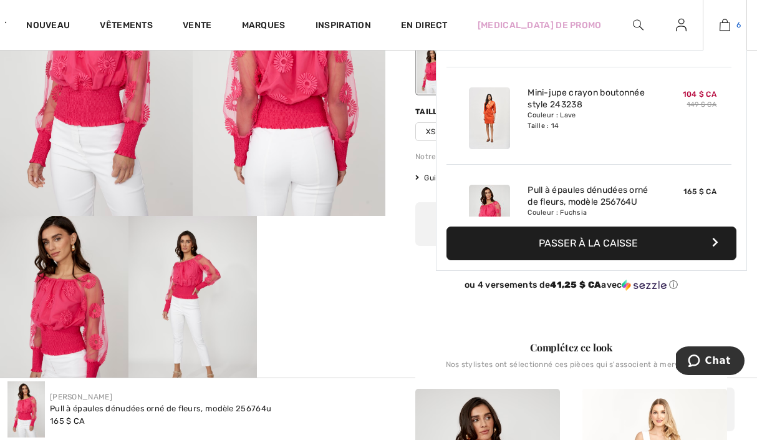
click at [724, 24] on img at bounding box center [725, 24] width 11 height 15
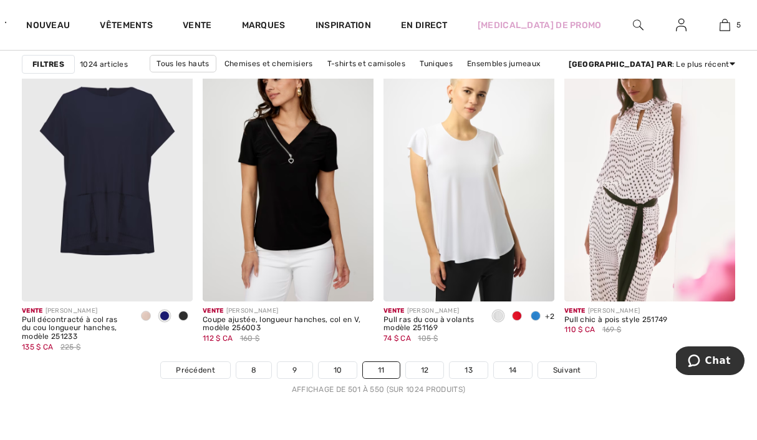
scroll to position [5094, 0]
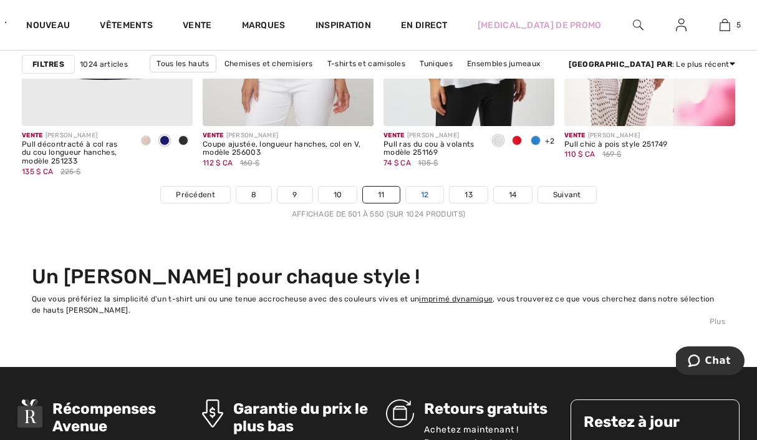
click at [425, 192] on font "12" at bounding box center [425, 194] width 8 height 9
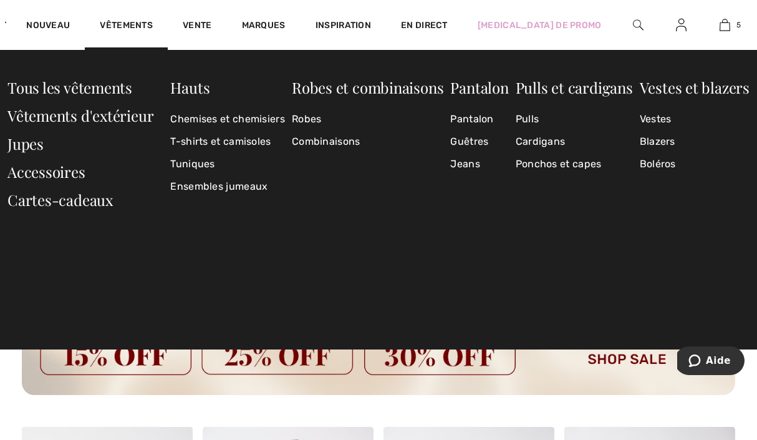
scroll to position [3658, 0]
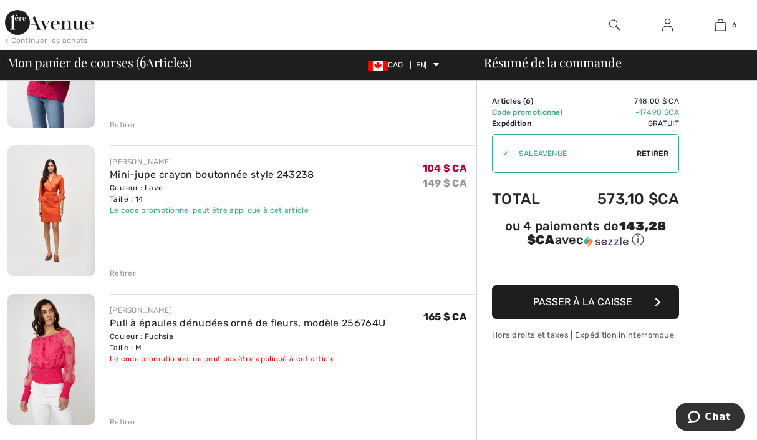
scroll to position [740, 0]
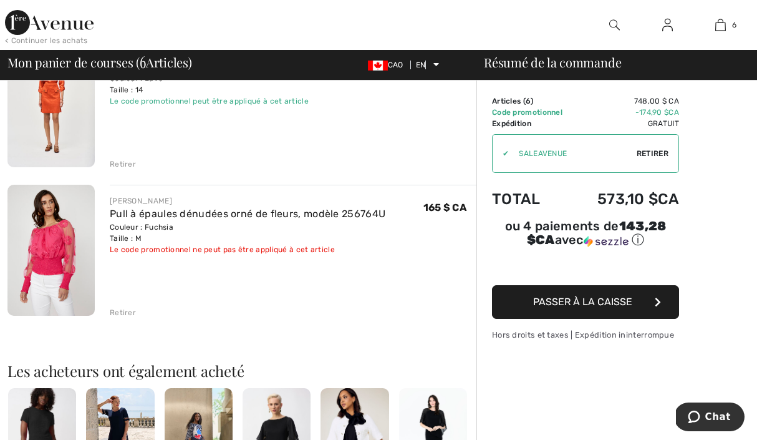
click at [118, 317] on div "Retirer" at bounding box center [123, 312] width 26 height 11
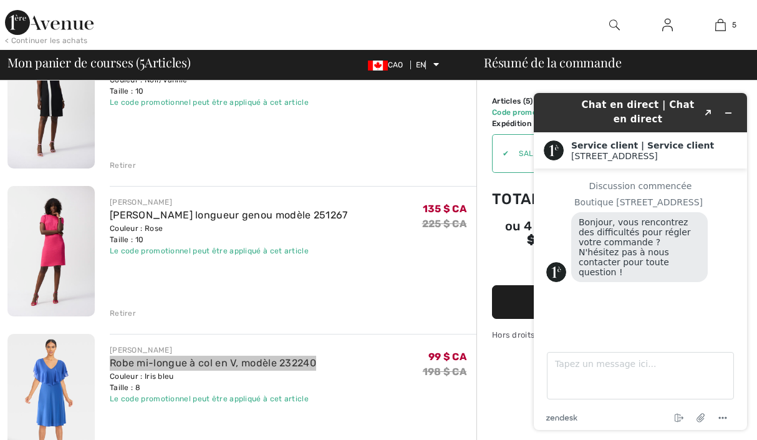
scroll to position [72, 0]
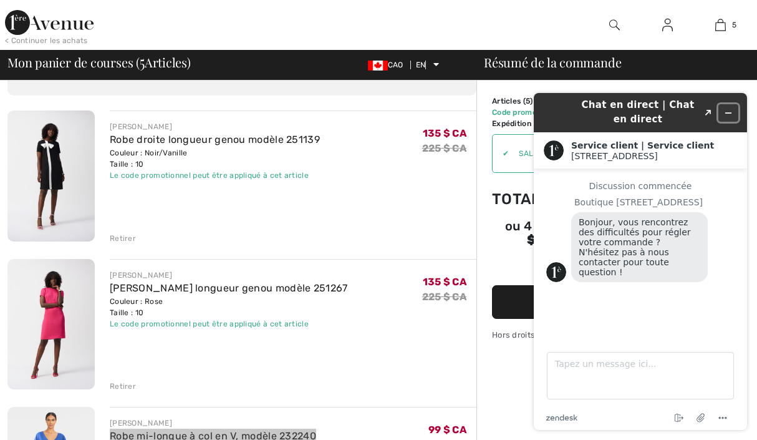
click at [731, 111] on icon "Réduire le widget" at bounding box center [728, 113] width 9 height 9
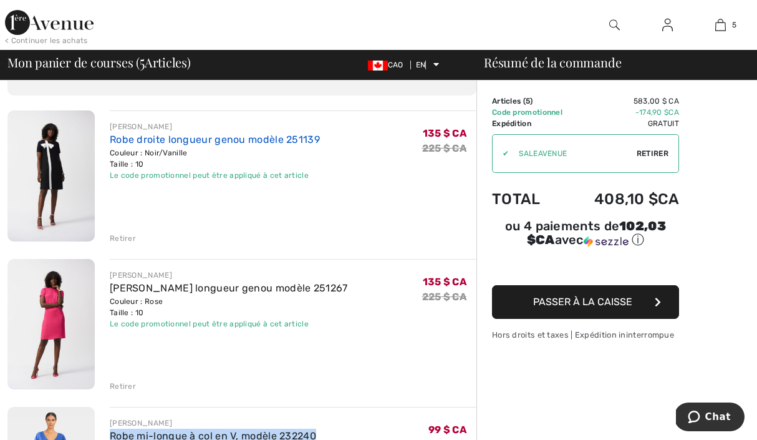
click at [217, 134] on font "Robe droite longueur genou modèle 251139" at bounding box center [215, 140] width 210 height 12
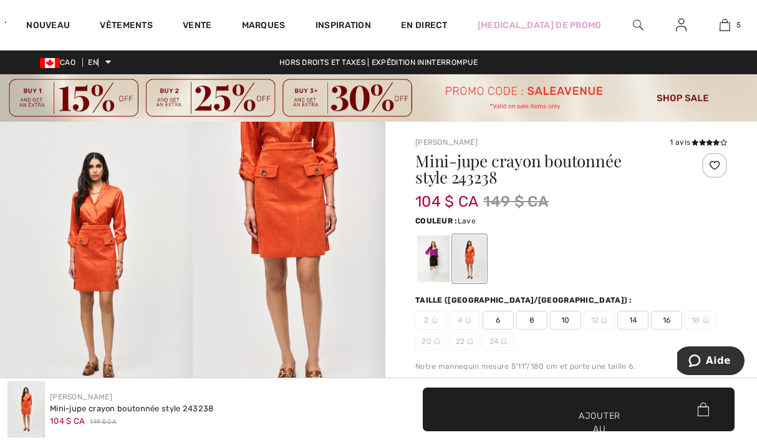
click at [57, 270] on img at bounding box center [96, 266] width 193 height 289
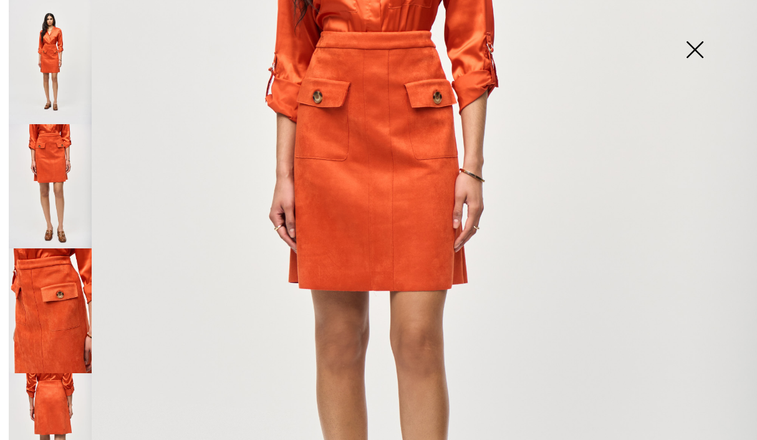
scroll to position [395, 0]
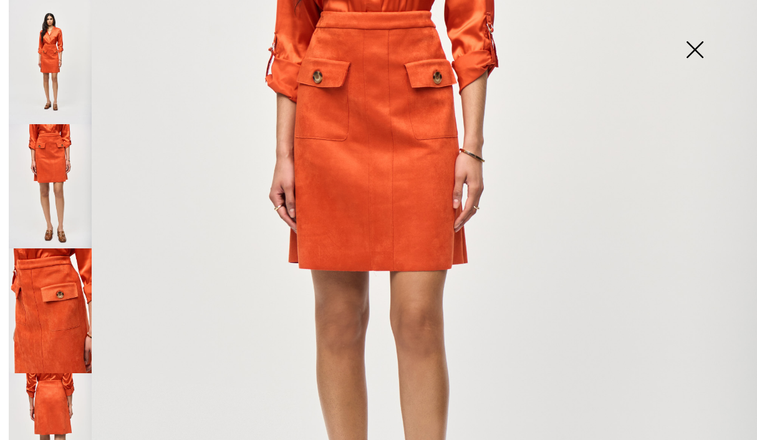
click at [341, 218] on img at bounding box center [378, 172] width 757 height 1135
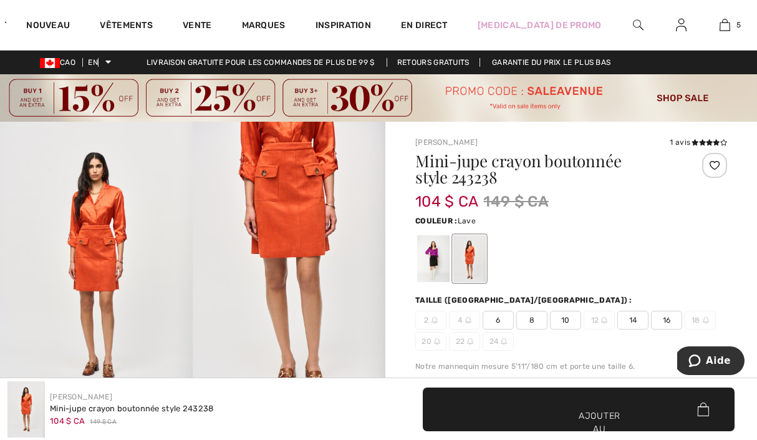
click at [278, 243] on img at bounding box center [289, 266] width 193 height 289
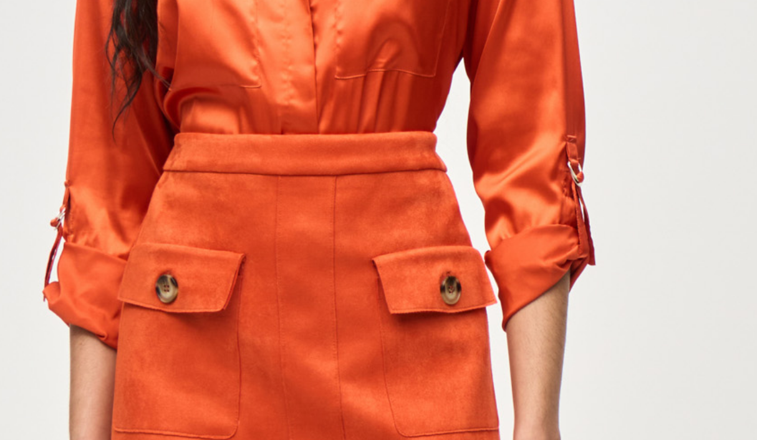
scroll to position [221, 0]
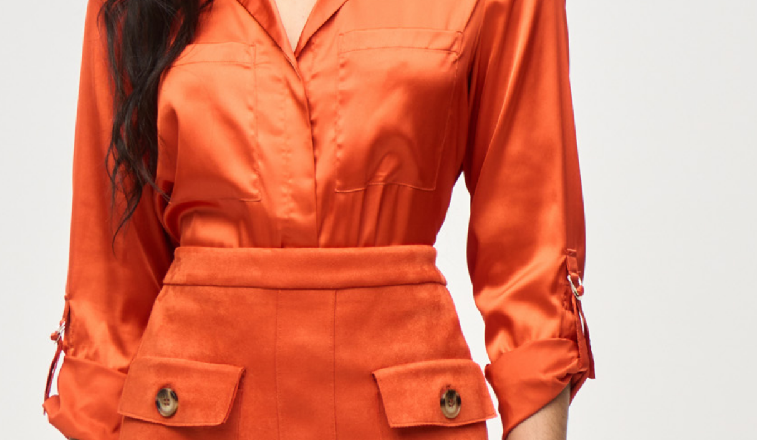
click at [560, 88] on img at bounding box center [378, 346] width 757 height 1135
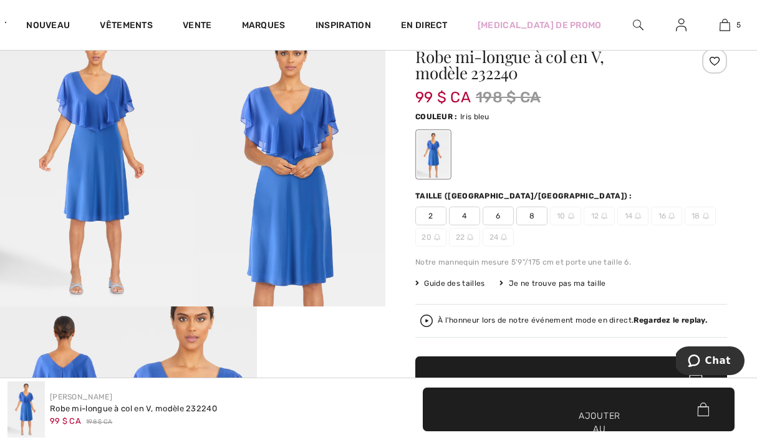
scroll to position [69, 0]
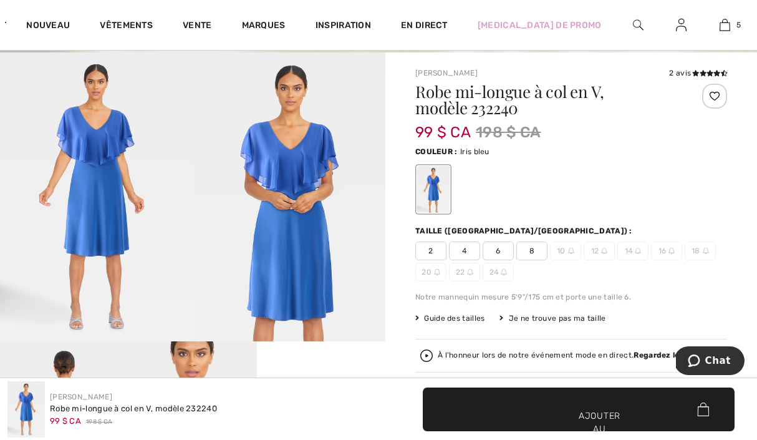
click at [92, 188] on img at bounding box center [96, 197] width 193 height 290
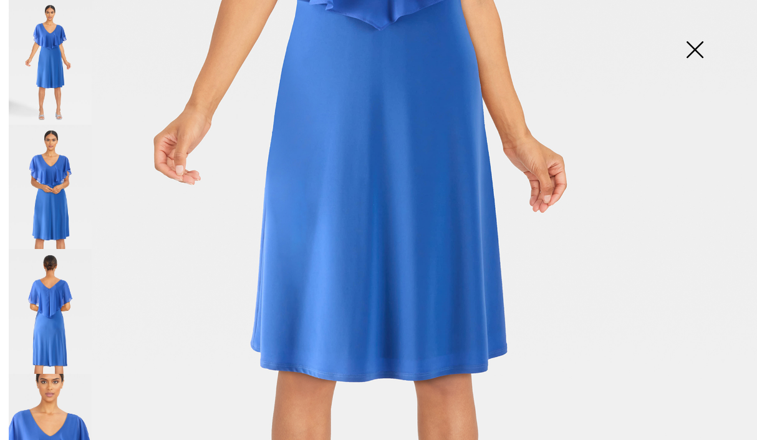
scroll to position [490, 0]
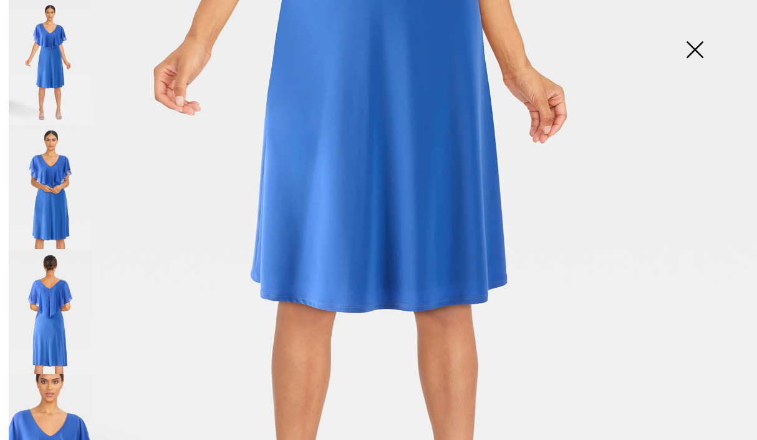
click at [31, 319] on img at bounding box center [50, 311] width 83 height 125
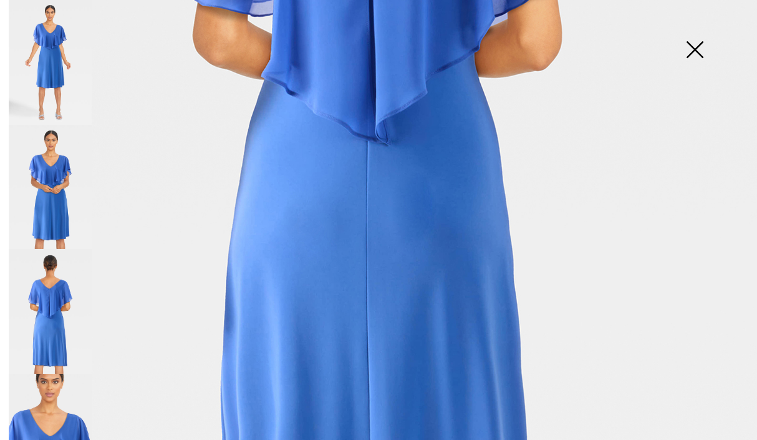
click at [19, 402] on img at bounding box center [50, 436] width 83 height 125
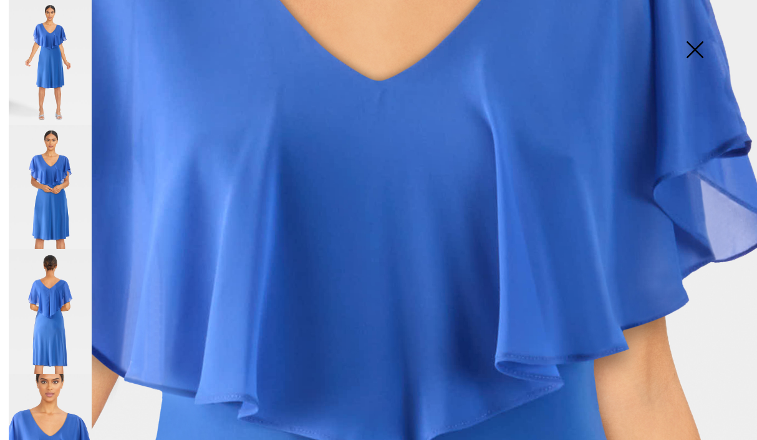
click at [58, 71] on img at bounding box center [50, 62] width 83 height 125
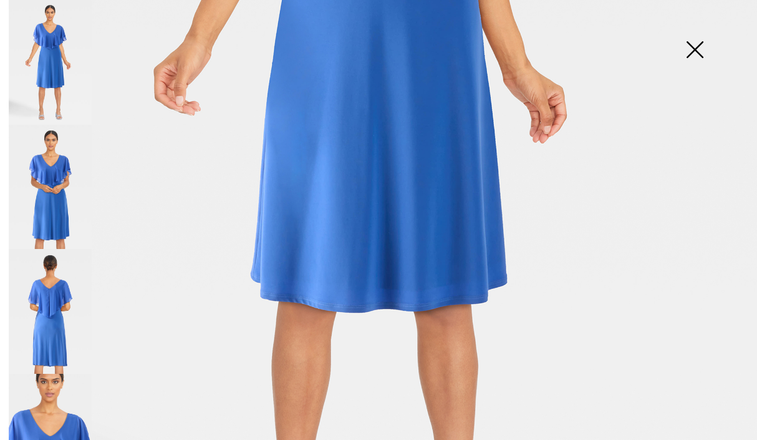
scroll to position [0, 0]
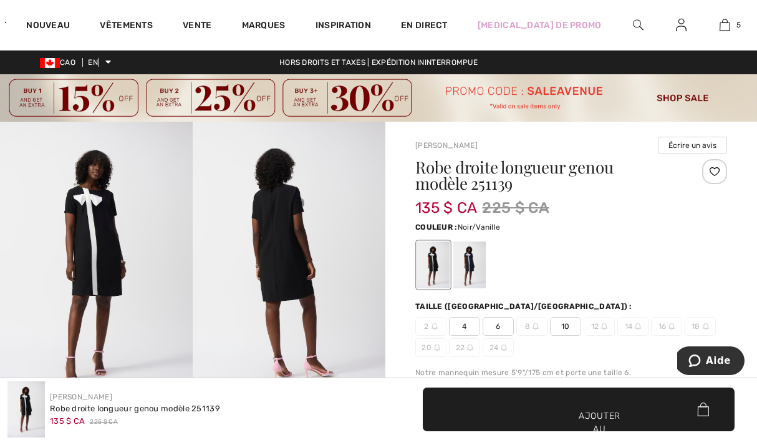
click at [140, 276] on img at bounding box center [96, 266] width 193 height 289
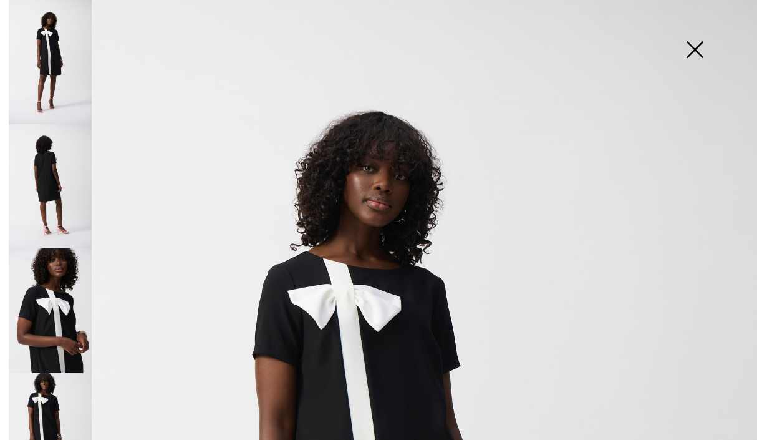
scroll to position [253, 0]
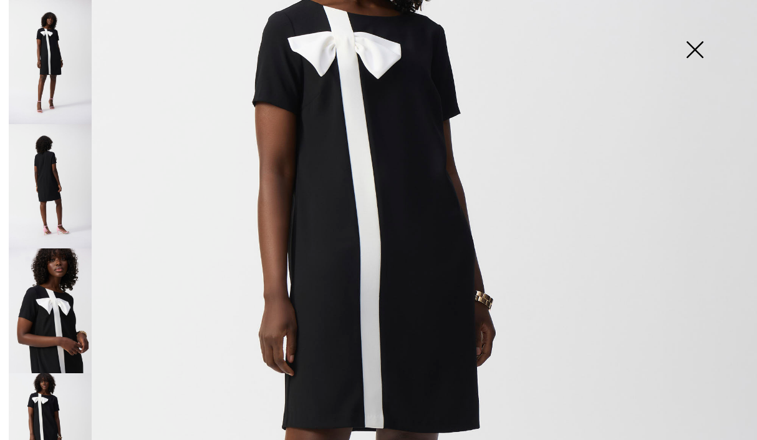
click at [317, 172] on img at bounding box center [378, 314] width 757 height 1135
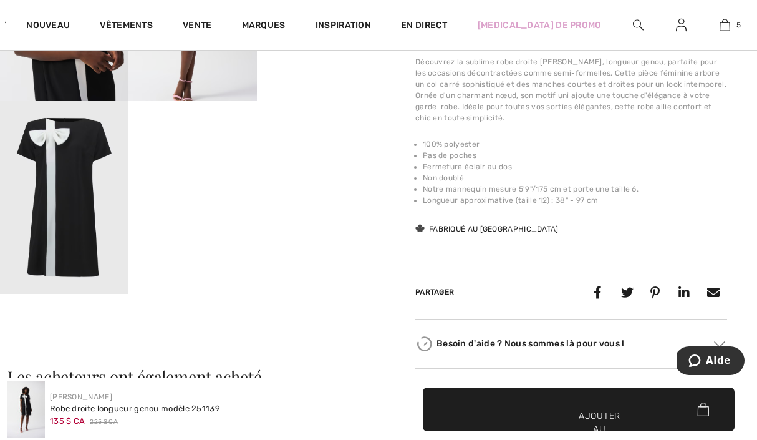
scroll to position [447, 0]
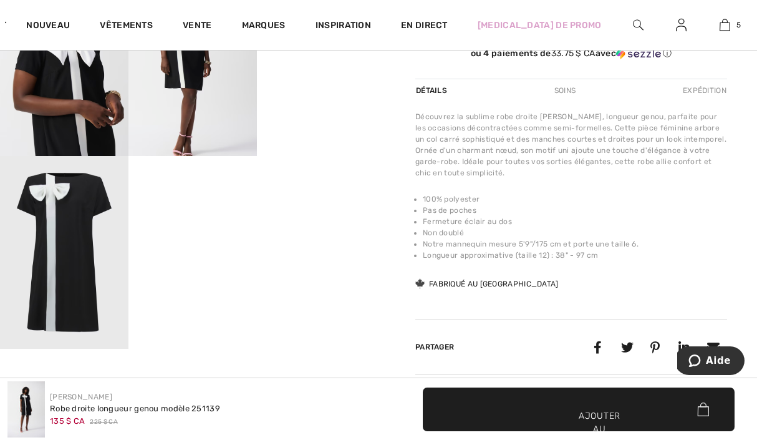
click at [64, 231] on img at bounding box center [64, 252] width 129 height 193
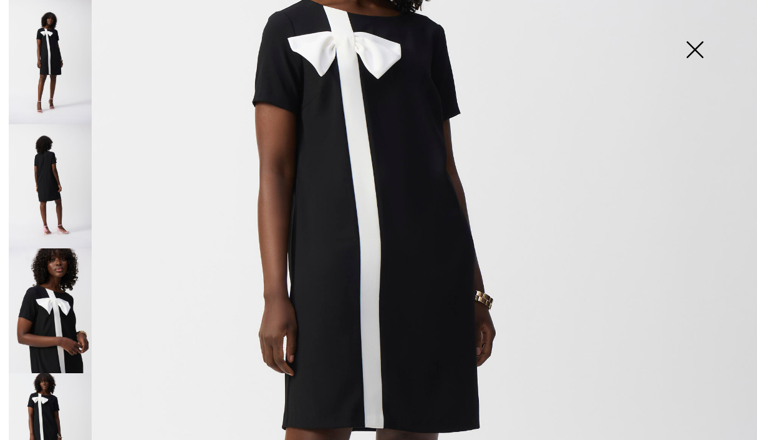
click at [51, 412] on img at bounding box center [50, 435] width 83 height 124
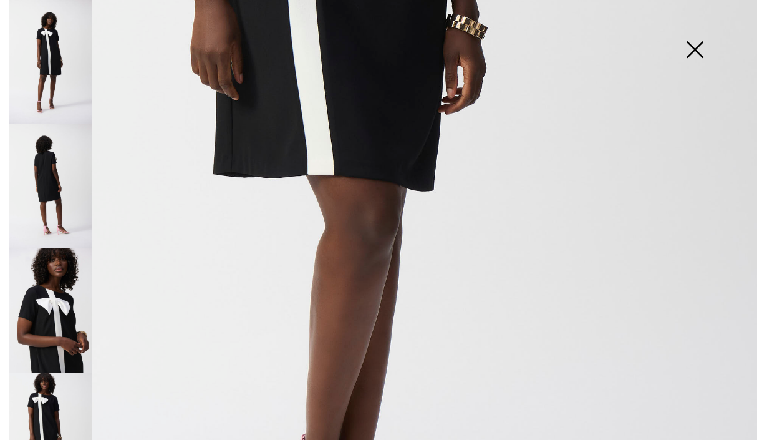
scroll to position [695, 0]
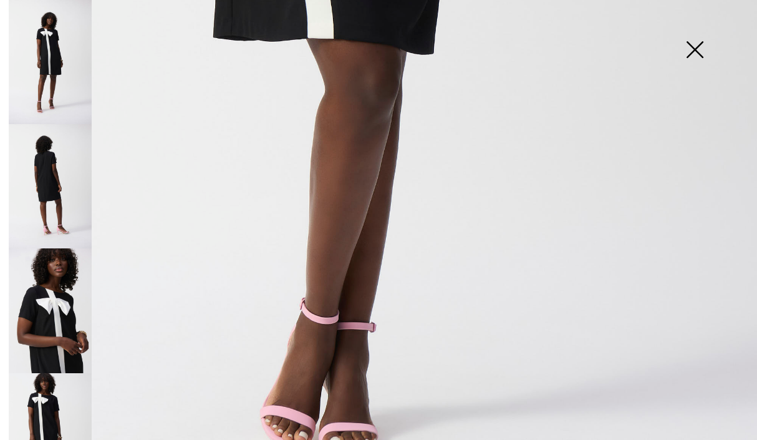
click at [701, 43] on img at bounding box center [695, 51] width 62 height 64
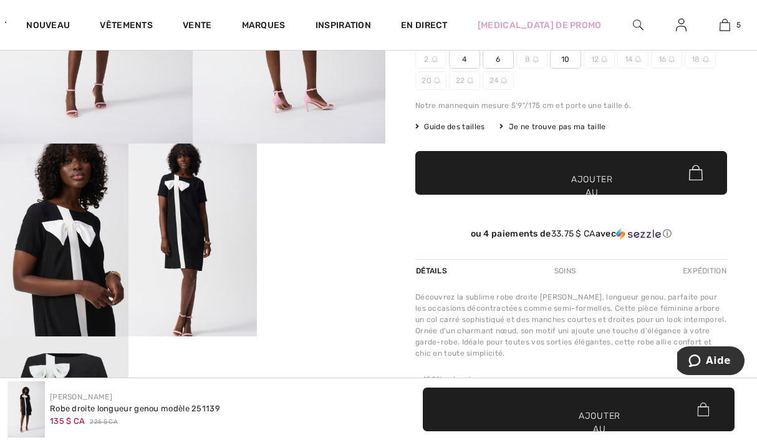
scroll to position [0, 0]
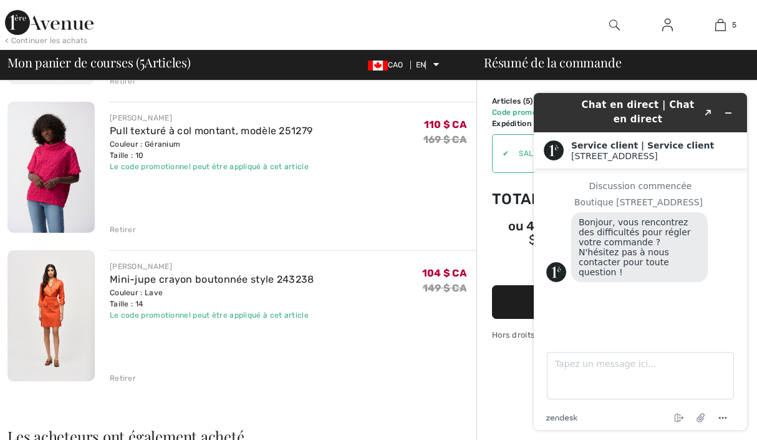
scroll to position [500, 0]
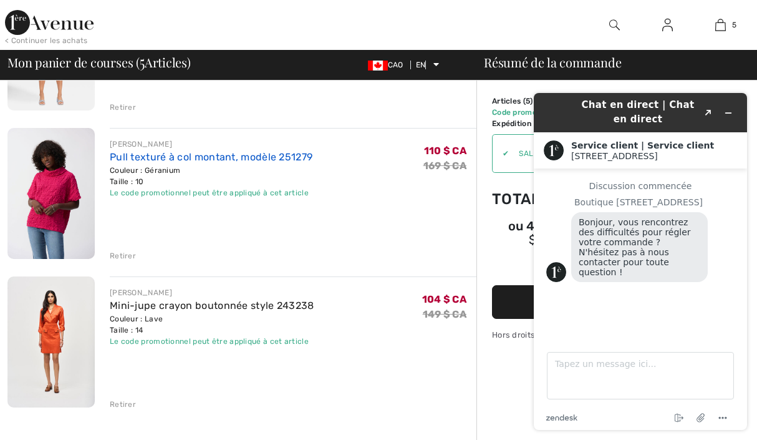
click at [173, 161] on font "Pull texturé à col montant, modèle 251279" at bounding box center [211, 157] width 203 height 12
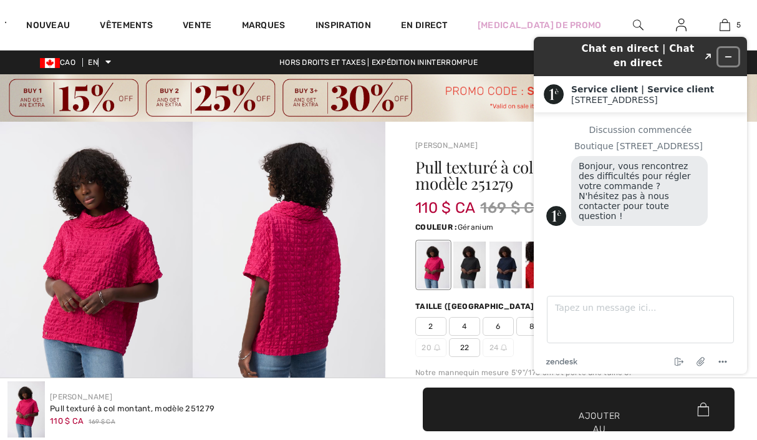
click at [732, 52] on icon "Réduire le widget" at bounding box center [728, 56] width 9 height 9
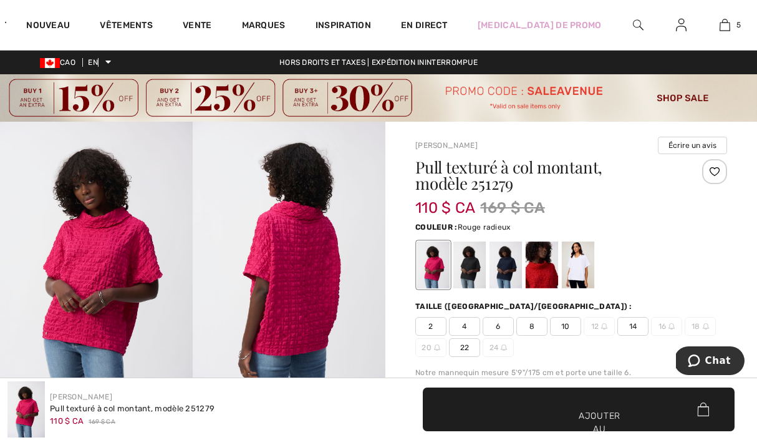
click at [581, 266] on div at bounding box center [578, 264] width 32 height 47
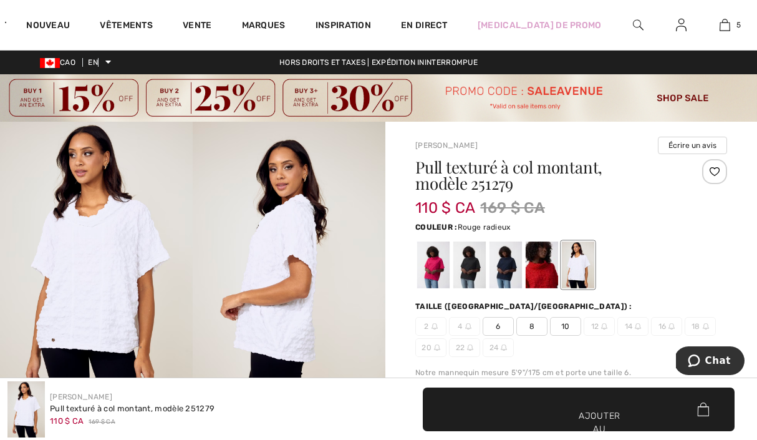
click at [541, 256] on div at bounding box center [542, 264] width 32 height 47
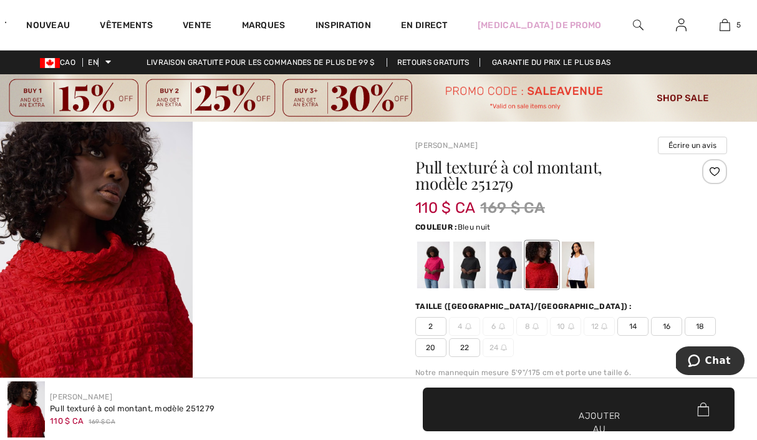
click at [515, 261] on div at bounding box center [506, 264] width 32 height 47
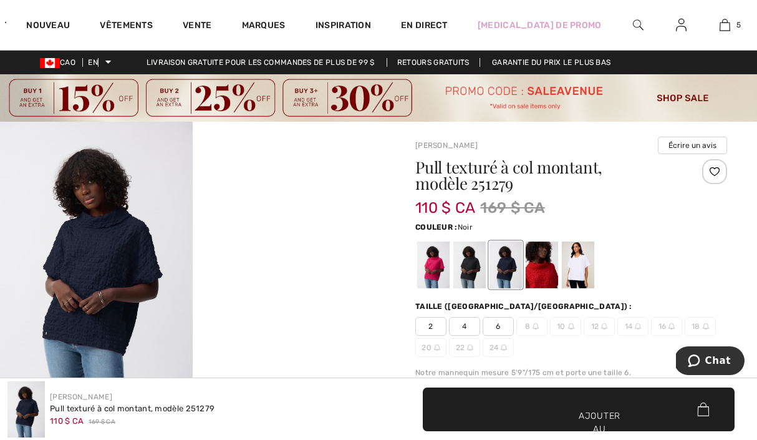
click at [475, 260] on div at bounding box center [470, 264] width 32 height 47
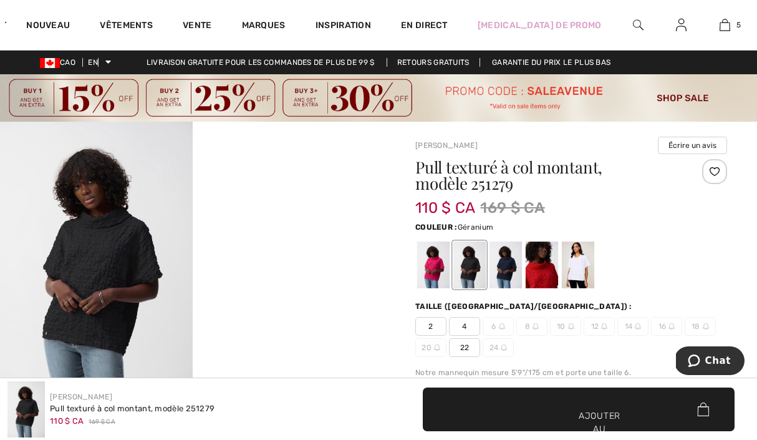
click at [442, 263] on div at bounding box center [433, 264] width 32 height 47
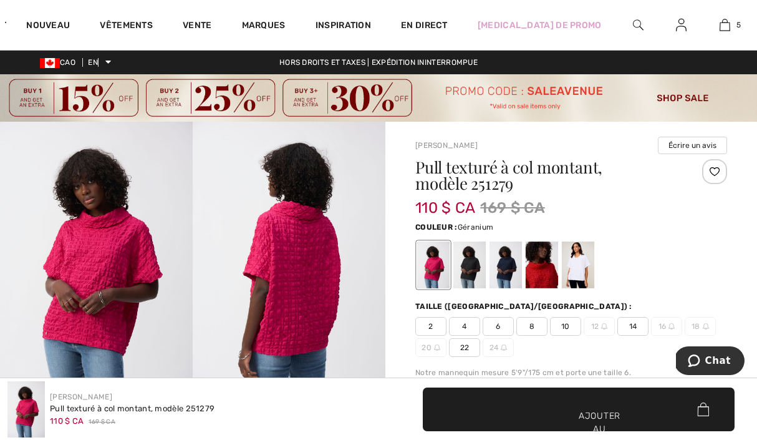
click at [11, 281] on img at bounding box center [96, 266] width 193 height 289
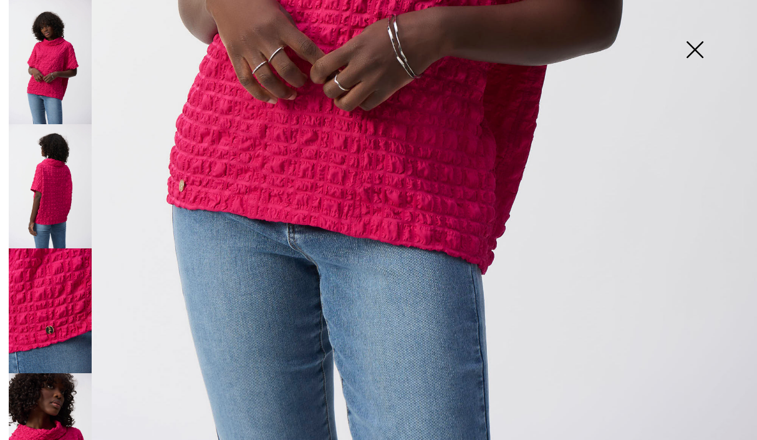
scroll to position [695, 0]
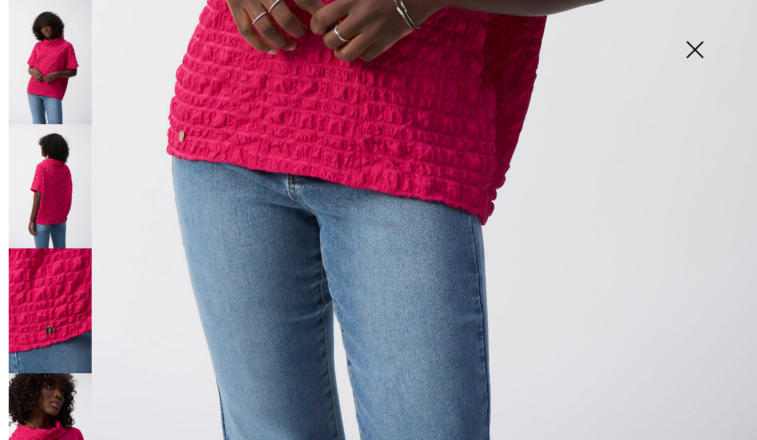
click at [48, 397] on img at bounding box center [50, 435] width 83 height 124
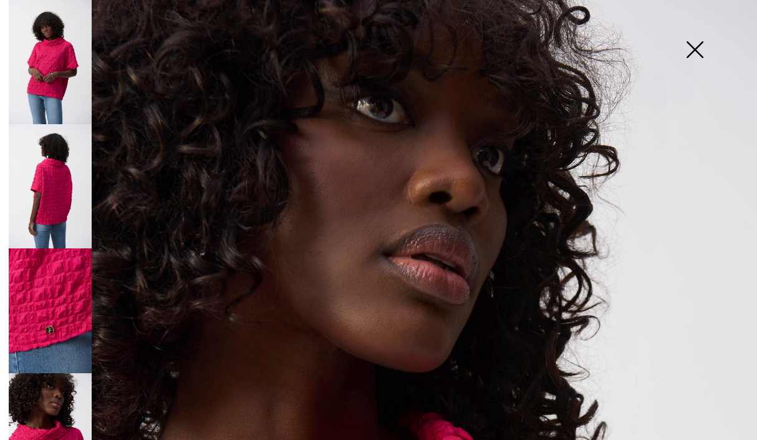
scroll to position [0, 0]
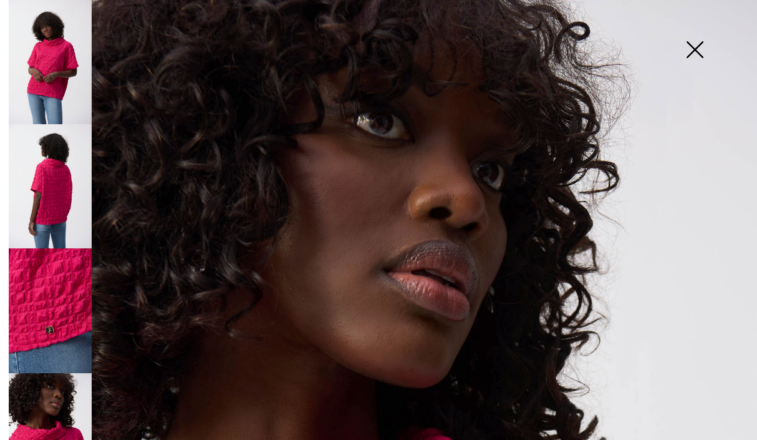
click at [688, 47] on img at bounding box center [695, 51] width 62 height 64
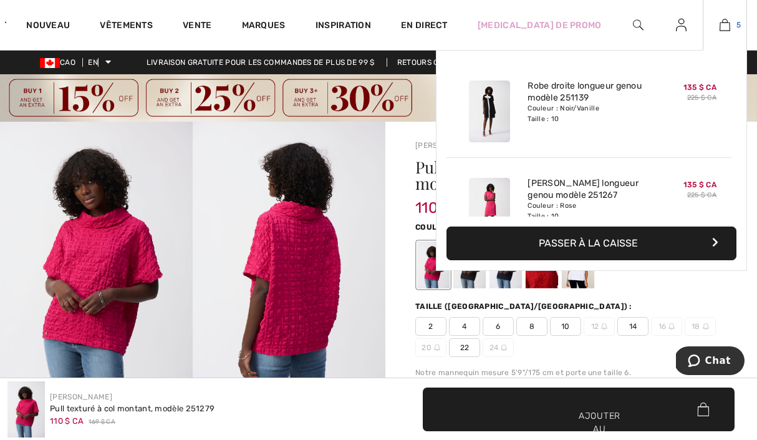
click at [725, 31] on img at bounding box center [725, 24] width 11 height 15
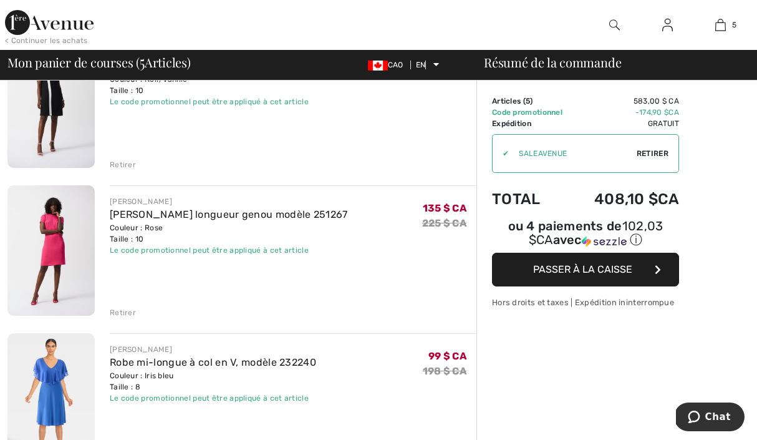
scroll to position [197, 0]
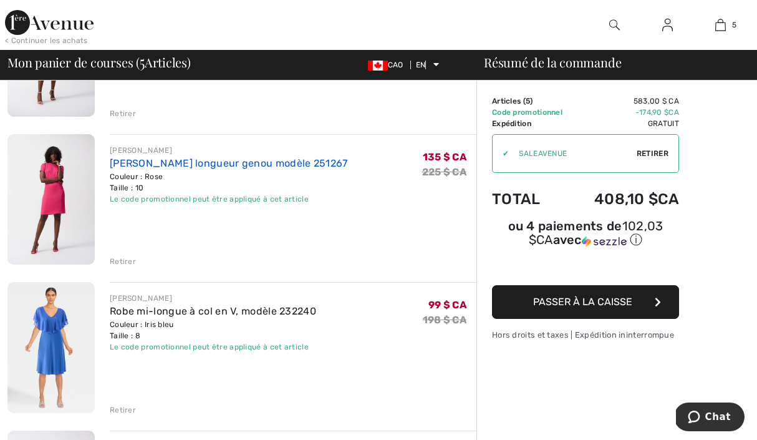
click at [173, 161] on font "[PERSON_NAME] longueur genou modèle 251267" at bounding box center [229, 163] width 238 height 12
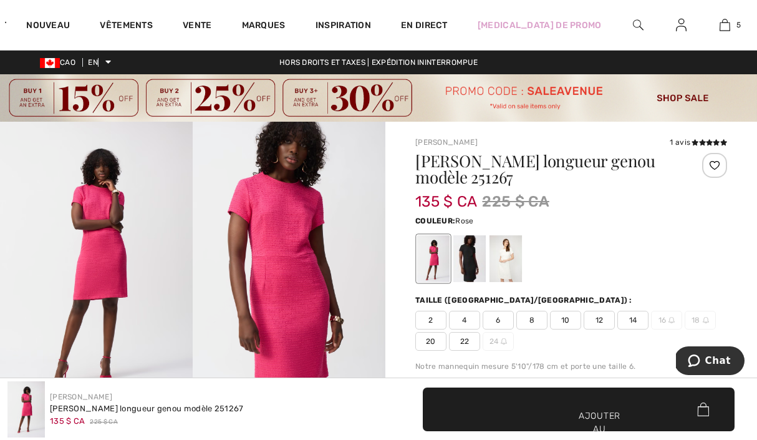
click at [108, 241] on img at bounding box center [96, 266] width 193 height 289
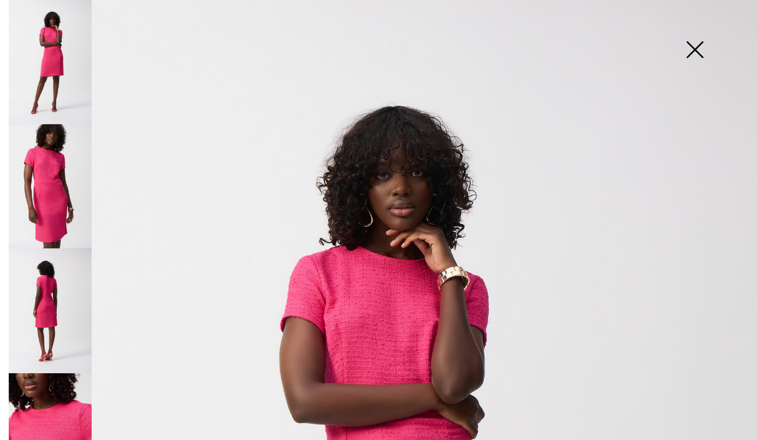
click at [47, 406] on img at bounding box center [50, 435] width 83 height 124
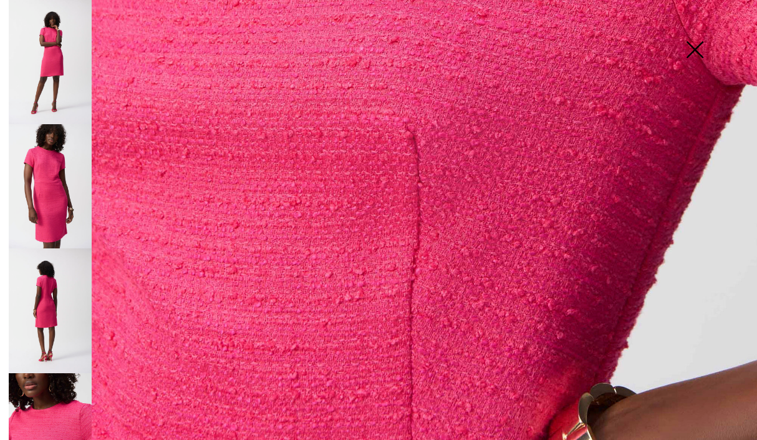
scroll to position [695, 0]
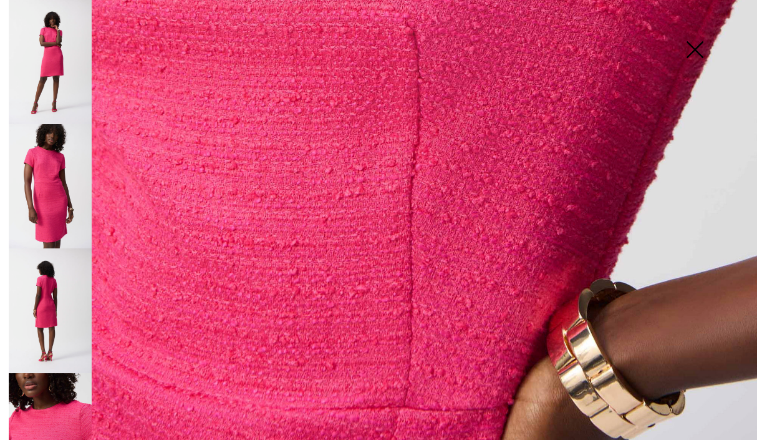
click at [49, 283] on img at bounding box center [50, 310] width 83 height 124
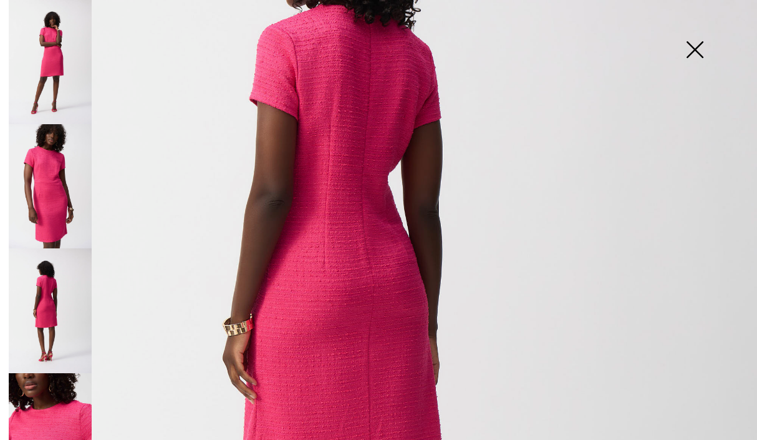
scroll to position [140, 0]
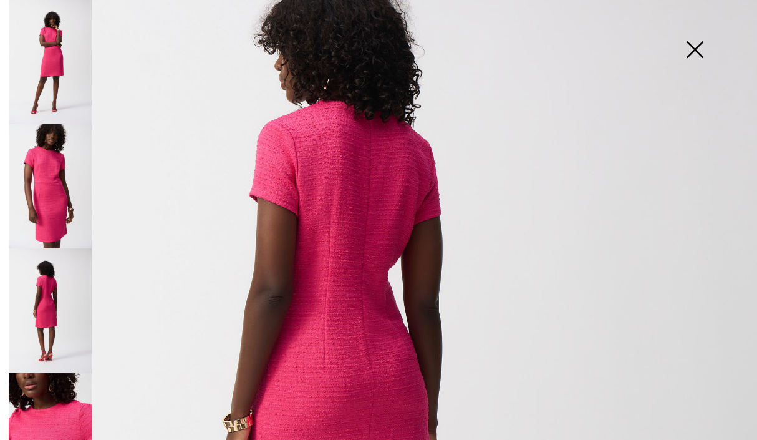
click at [42, 189] on img at bounding box center [50, 186] width 83 height 124
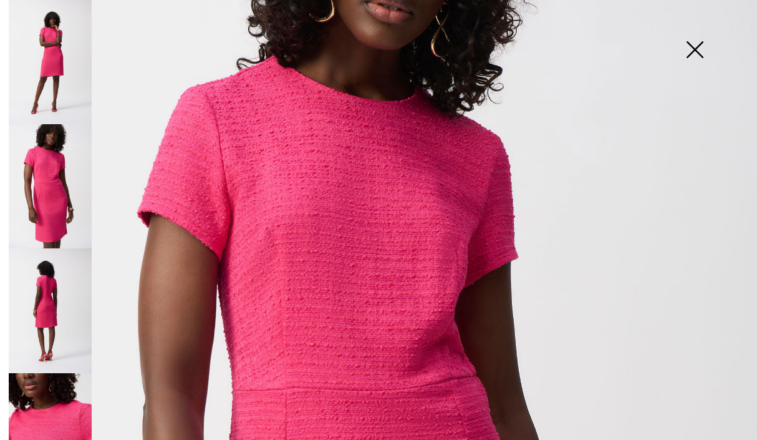
click at [59, 58] on img at bounding box center [50, 62] width 83 height 124
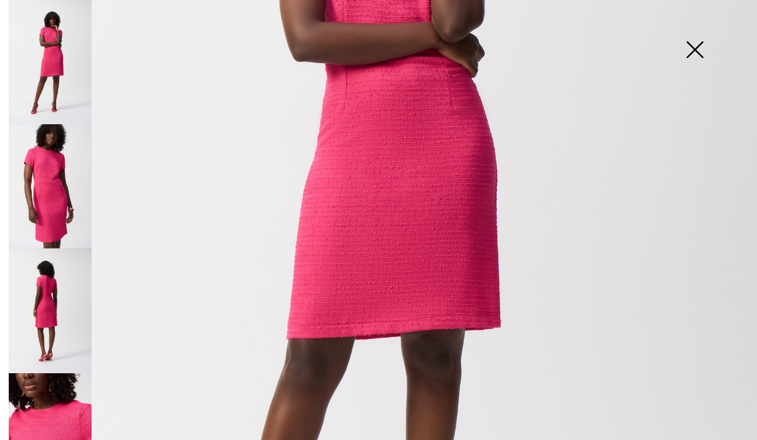
scroll to position [695, 0]
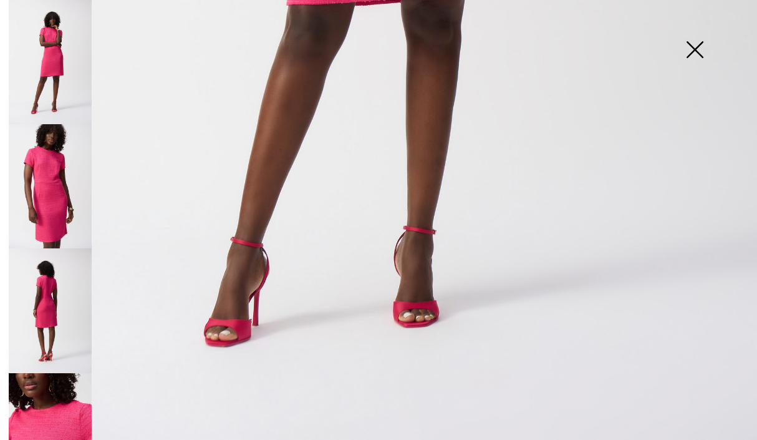
click at [683, 54] on img at bounding box center [695, 51] width 62 height 64
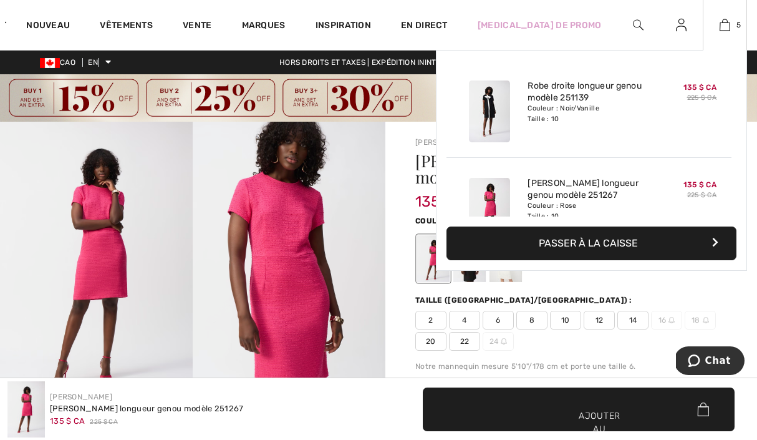
scroll to position [236, 0]
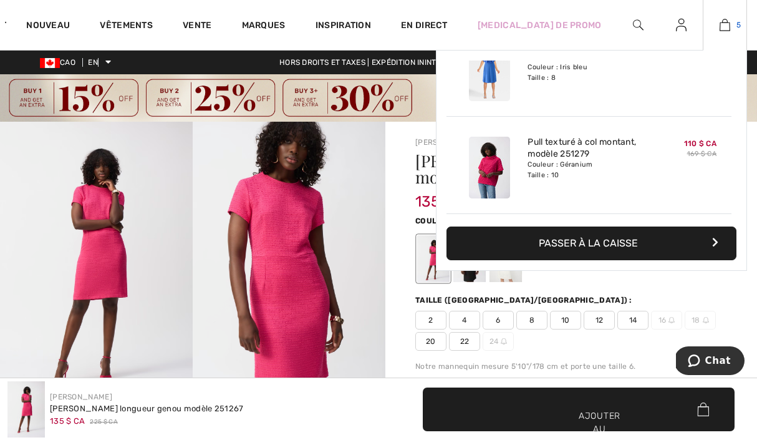
click at [729, 30] on link "5" at bounding box center [725, 24] width 43 height 15
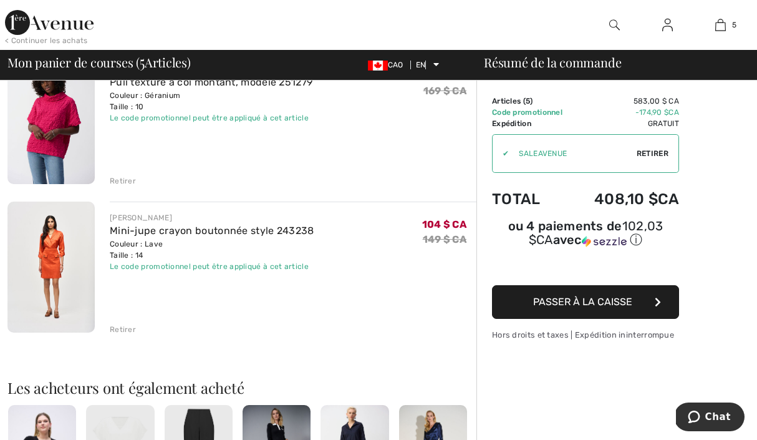
scroll to position [576, 0]
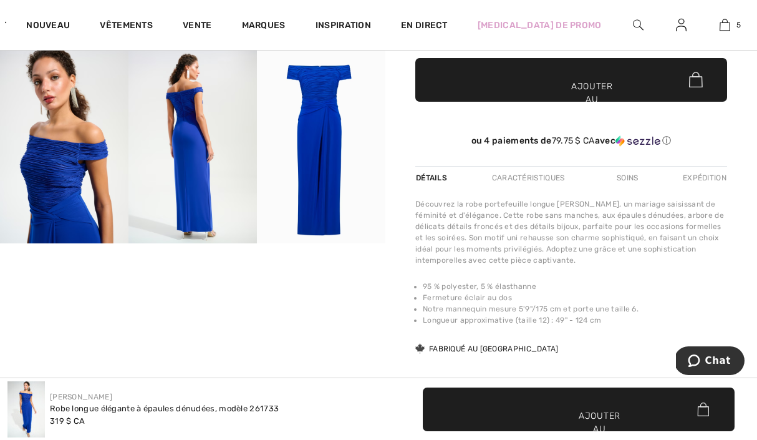
scroll to position [309, 0]
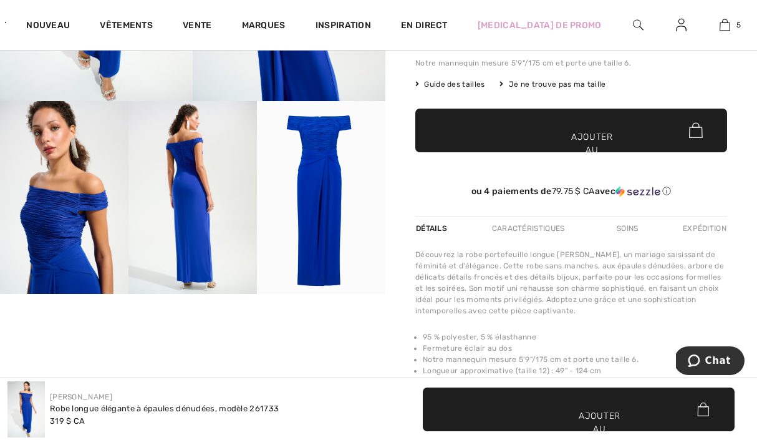
click at [303, 175] on img at bounding box center [321, 197] width 129 height 193
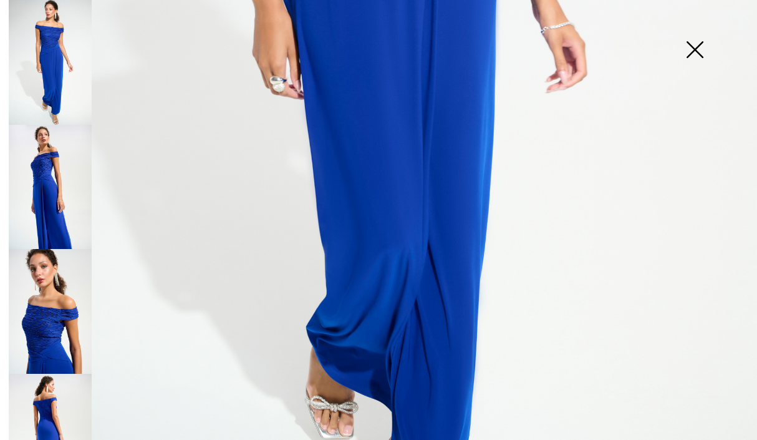
scroll to position [696, 0]
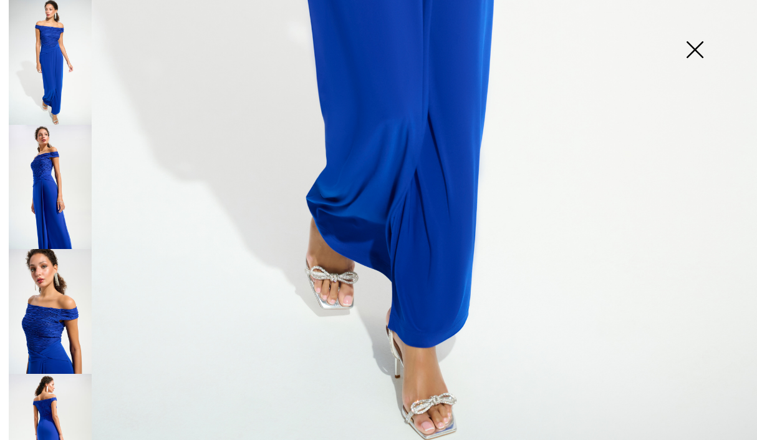
click at [686, 36] on img at bounding box center [695, 51] width 62 height 64
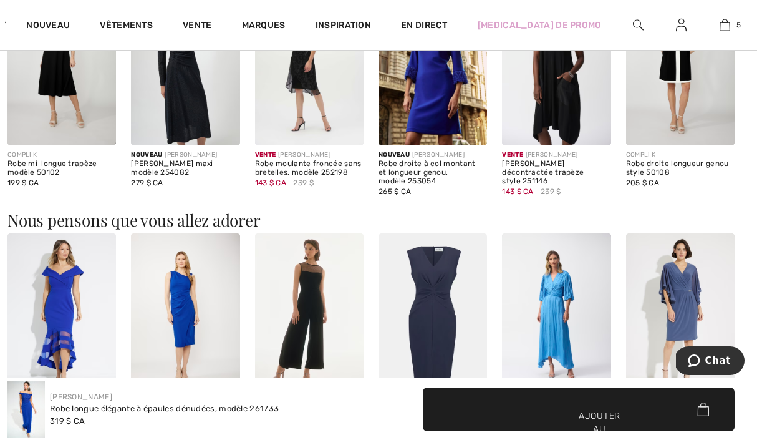
scroll to position [888, 0]
click at [426, 88] on img at bounding box center [433, 63] width 109 height 163
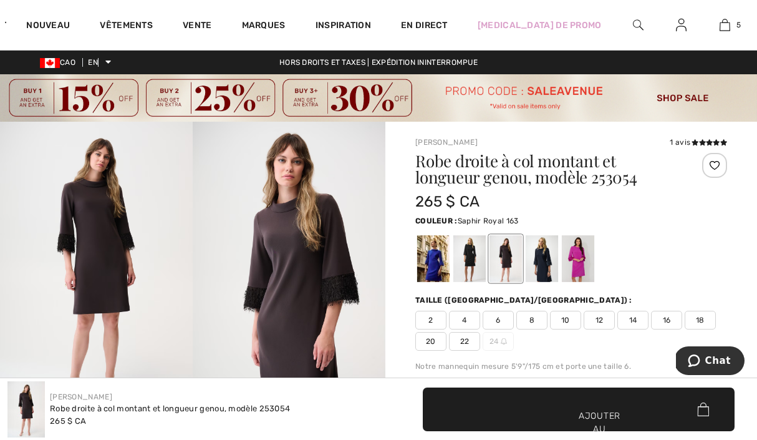
click at [431, 264] on div at bounding box center [433, 258] width 32 height 47
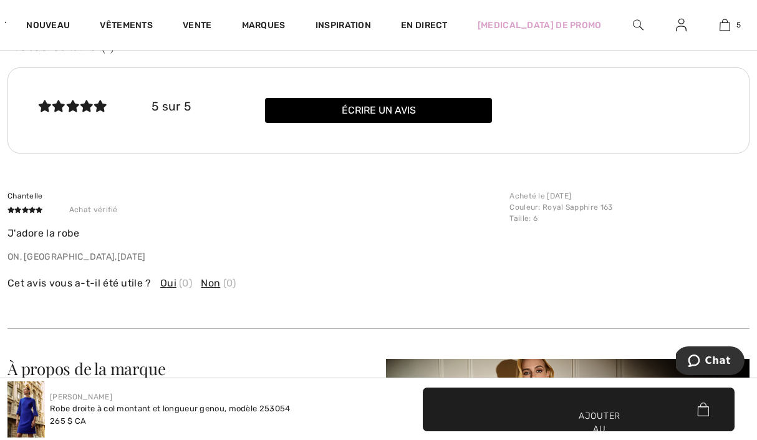
scroll to position [1906, 0]
